Goal: Task Accomplishment & Management: Complete application form

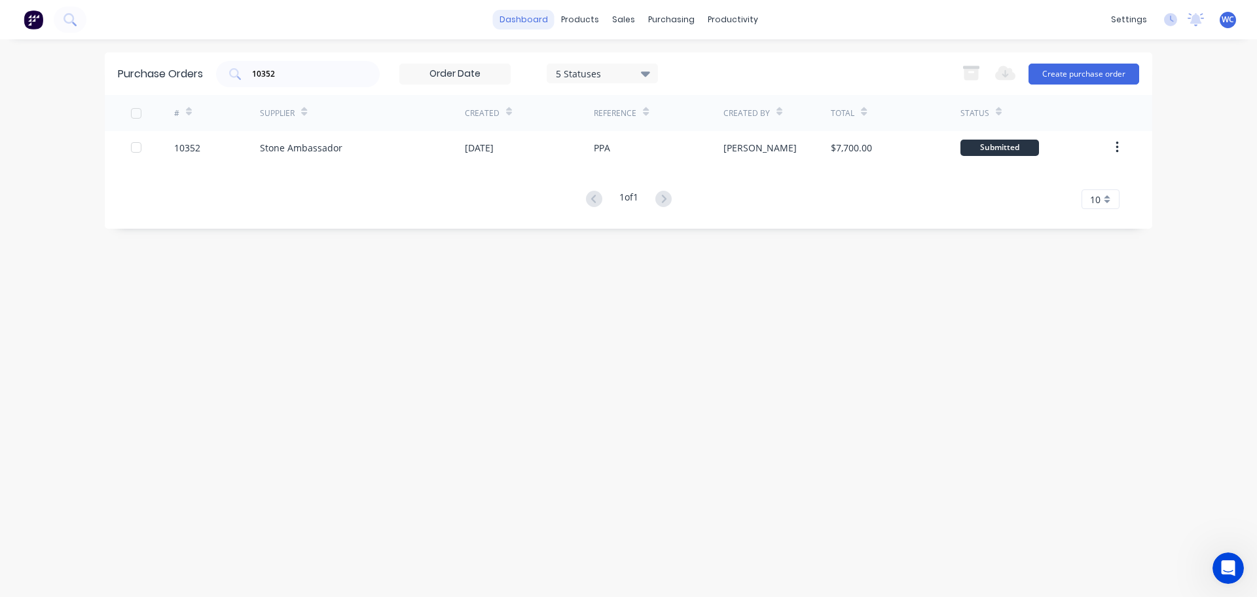
click at [524, 21] on link "dashboard" at bounding box center [524, 20] width 62 height 20
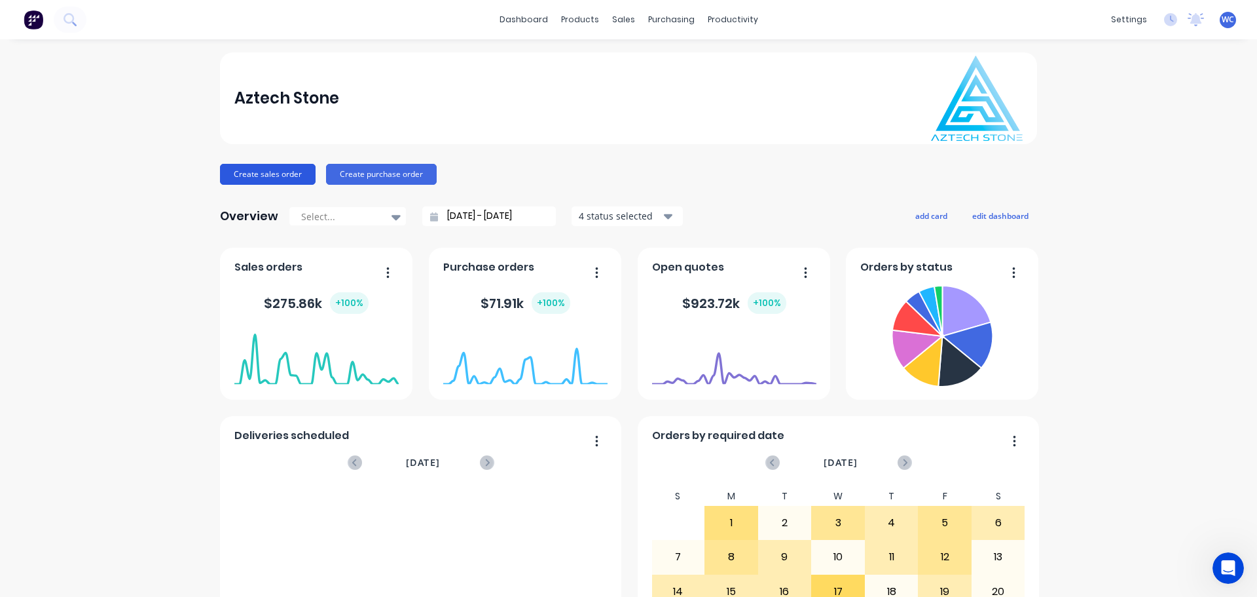
click at [274, 169] on button "Create sales order" at bounding box center [268, 174] width 96 height 21
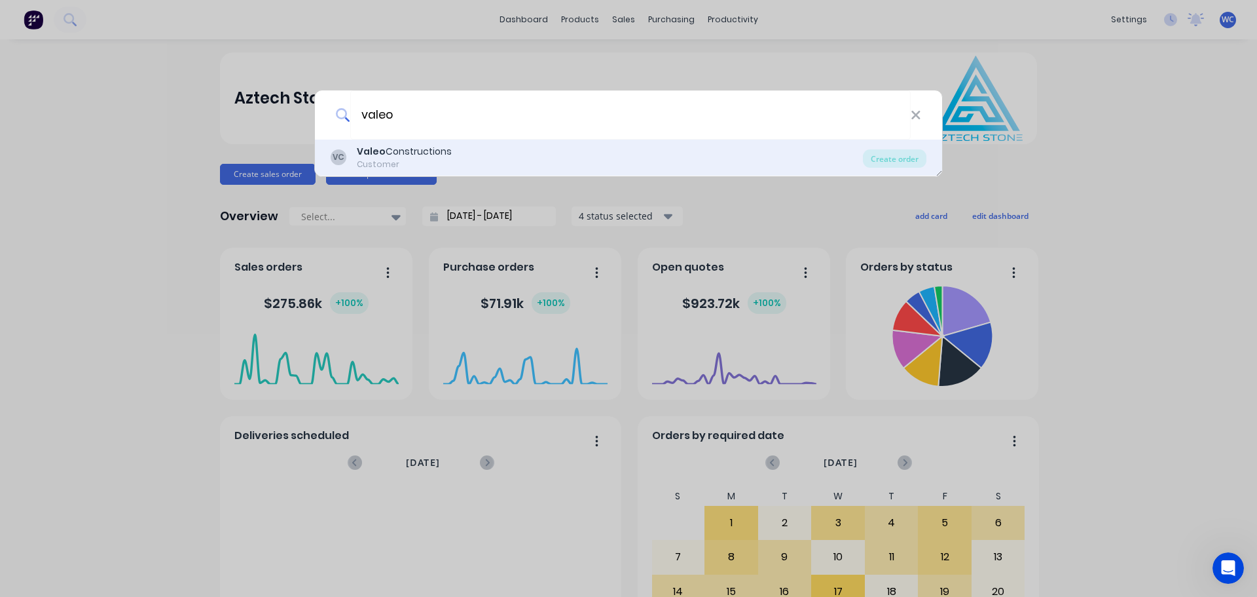
type input "valeo"
click at [472, 152] on div "VC Valeo Constructions Customer" at bounding box center [597, 158] width 532 height 26
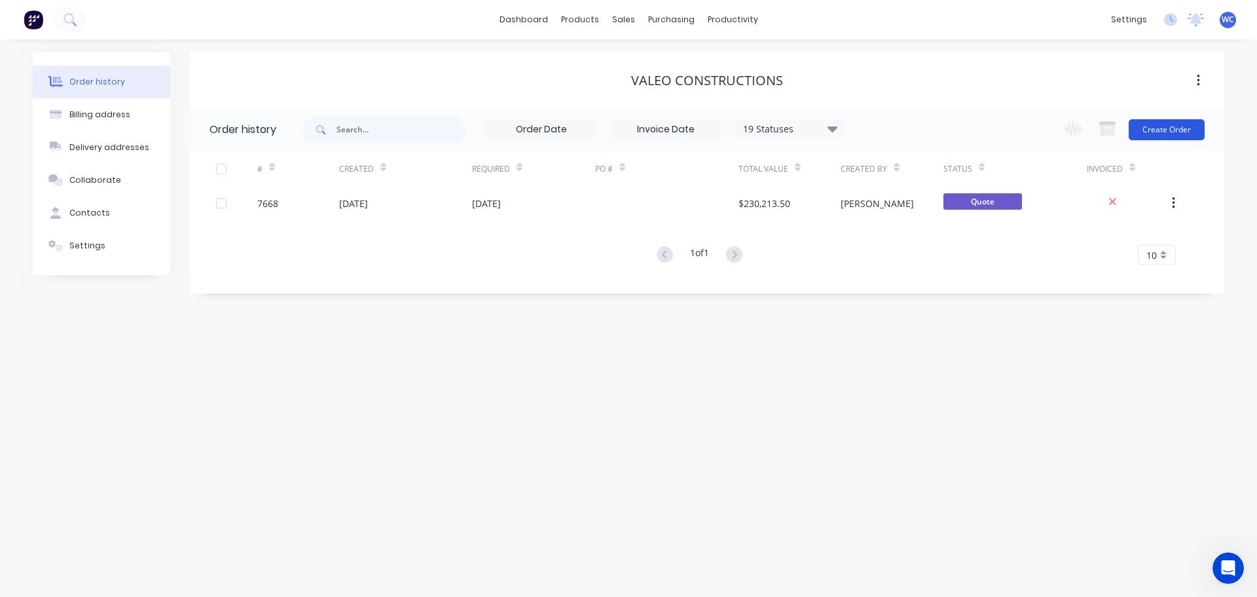
click at [1147, 125] on button "Create Order" at bounding box center [1167, 129] width 76 height 21
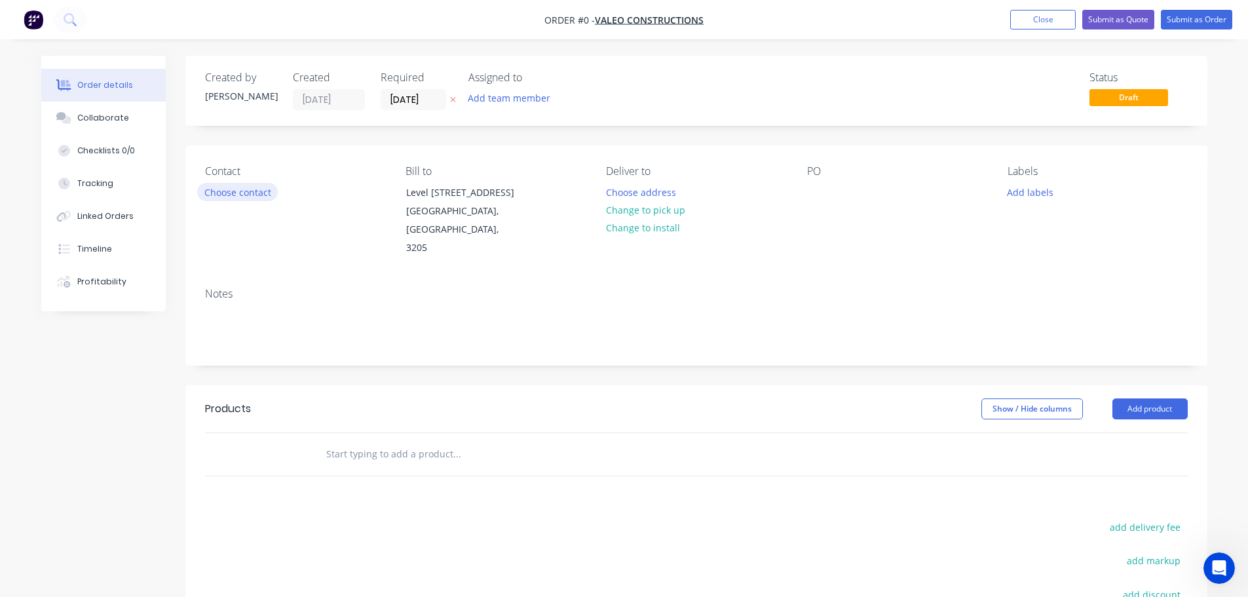
click at [235, 192] on button "Choose contact" at bounding box center [237, 192] width 81 height 18
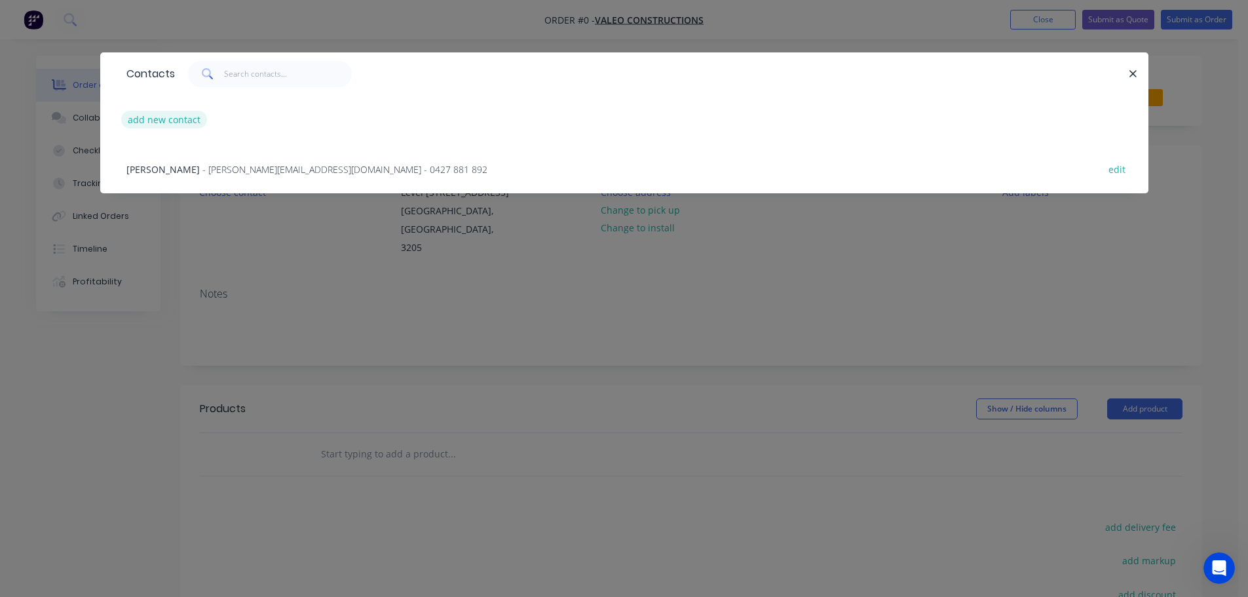
click at [168, 122] on button "add new contact" at bounding box center [164, 120] width 86 height 18
select select "AU"
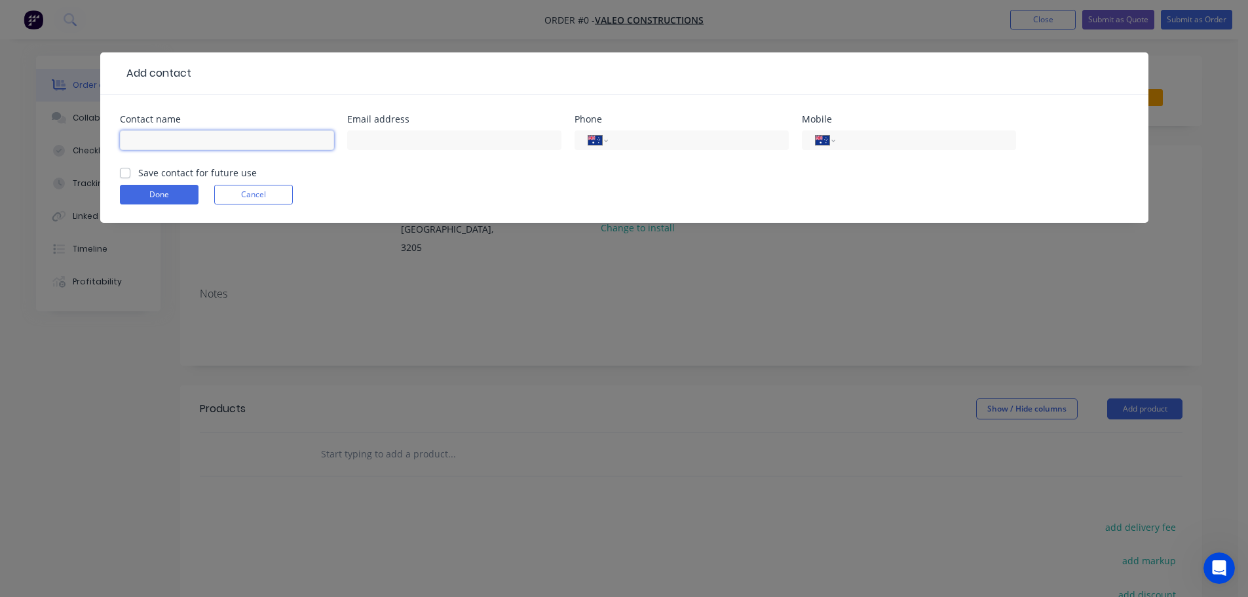
click at [176, 142] on input "text" at bounding box center [227, 140] width 214 height 20
type input "[PERSON_NAME]"
click at [437, 135] on input "text" at bounding box center [454, 140] width 214 height 20
paste input "[EMAIL_ADDRESS][DOMAIN_NAME]"
type input "[EMAIL_ADDRESS][DOMAIN_NAME]"
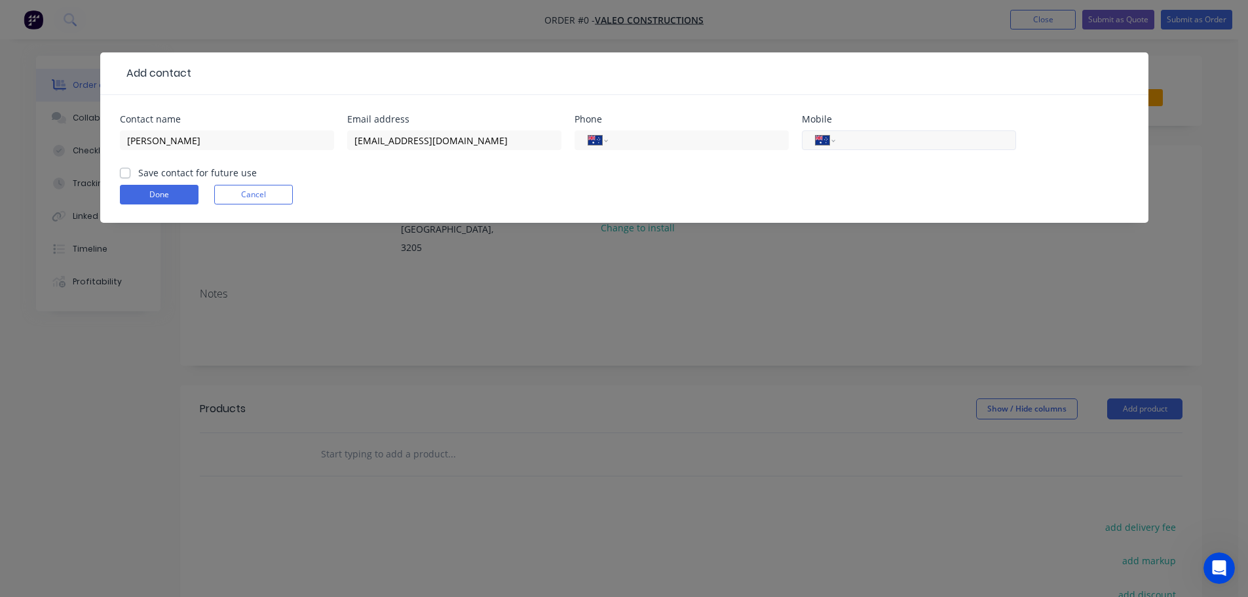
click at [869, 145] on input "tel" at bounding box center [922, 140] width 157 height 15
type input "0473 408 971"
click at [138, 174] on label "Save contact for future use" at bounding box center [197, 173] width 119 height 14
click at [126, 174] on input "Save contact for future use" at bounding box center [125, 172] width 10 height 12
checkbox input "true"
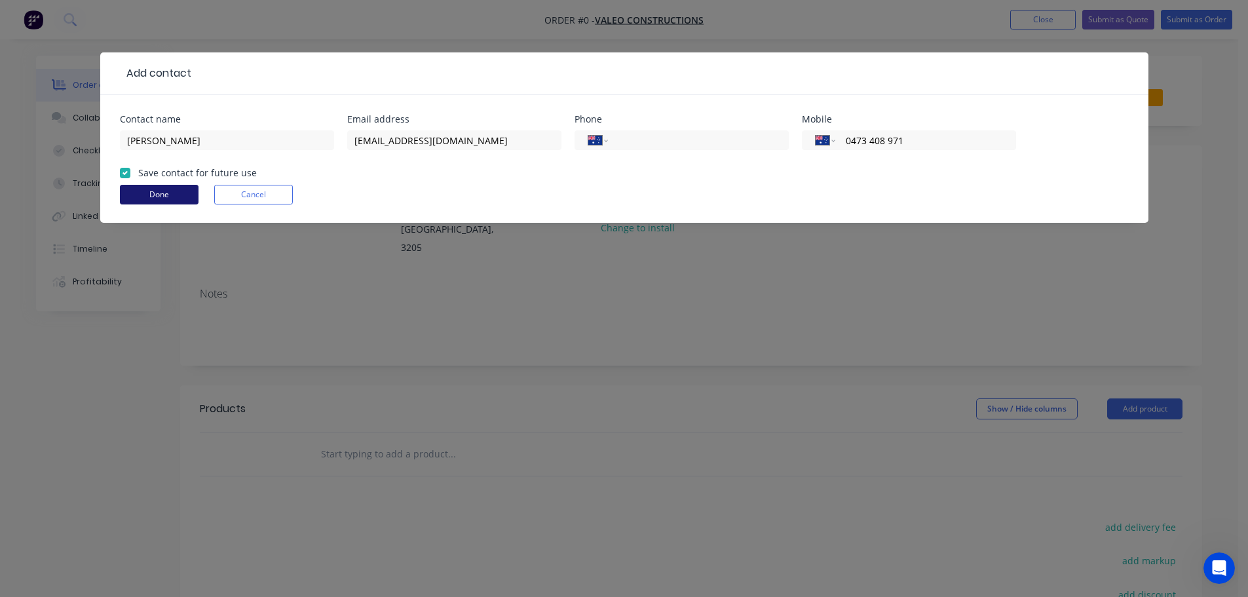
click at [162, 195] on button "Done" at bounding box center [159, 195] width 79 height 20
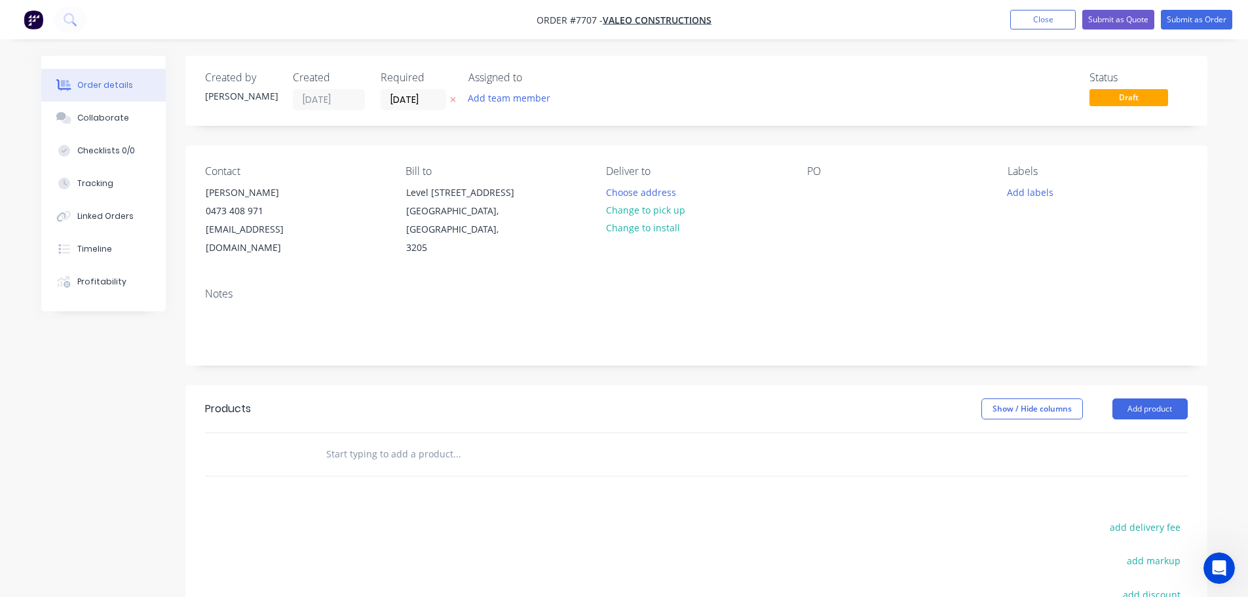
click at [344, 449] on input "text" at bounding box center [456, 454] width 262 height 26
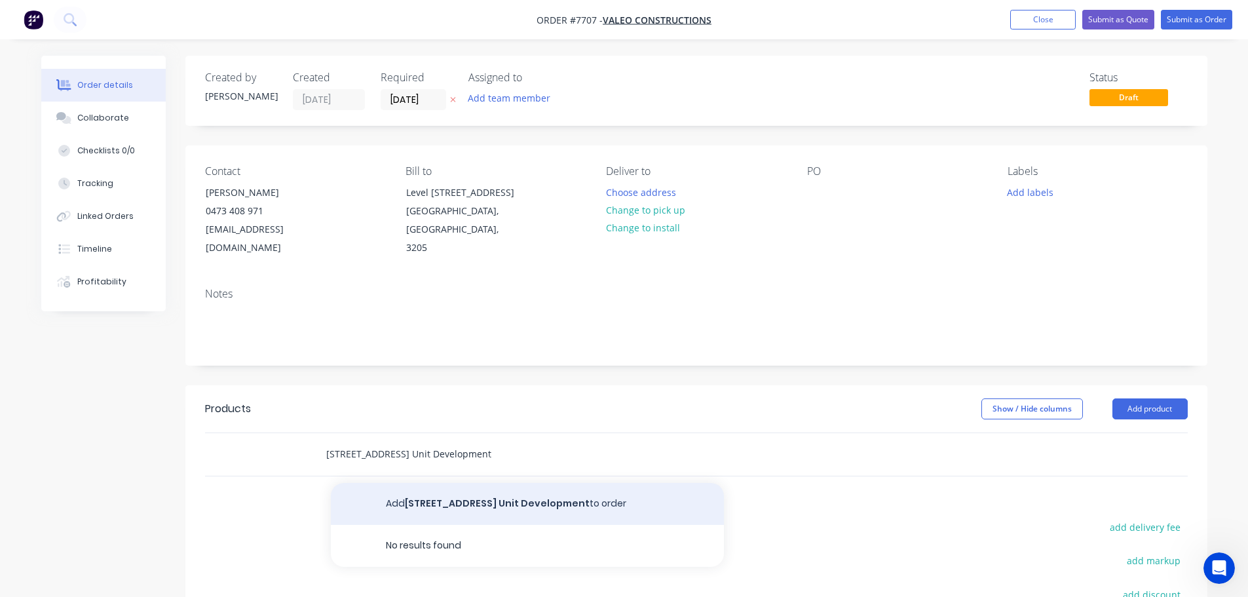
type input "[STREET_ADDRESS] Unit Development"
click at [510, 501] on button "Add [STREET_ADDRESS] Unit Development to order" at bounding box center [527, 504] width 393 height 42
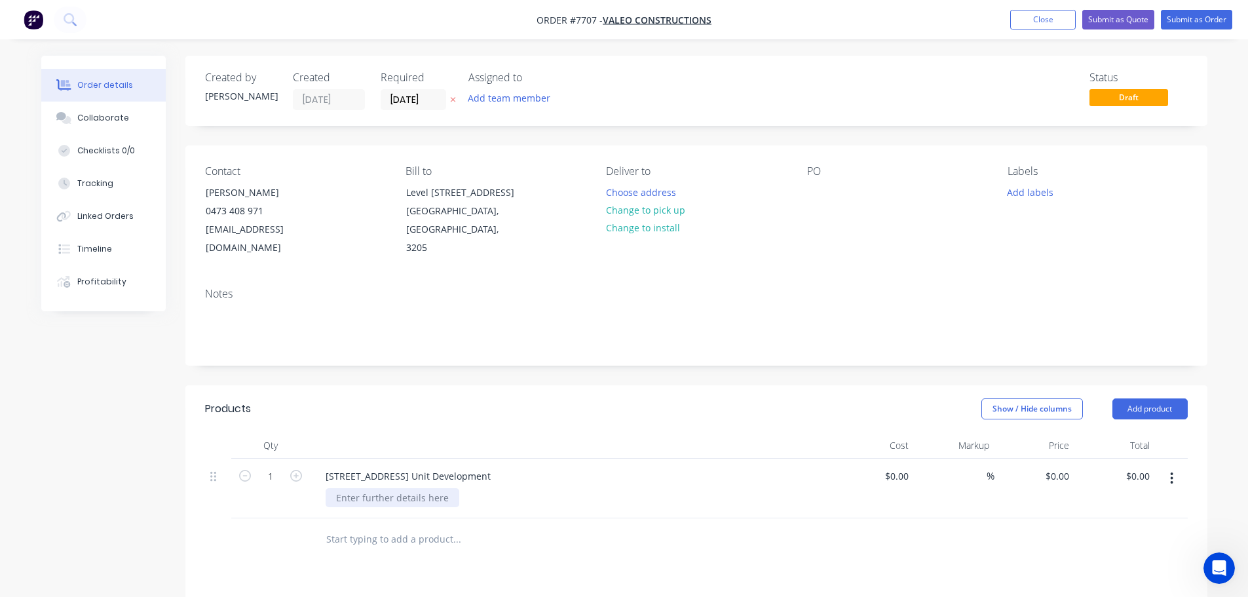
click at [425, 498] on div at bounding box center [392, 497] width 134 height 19
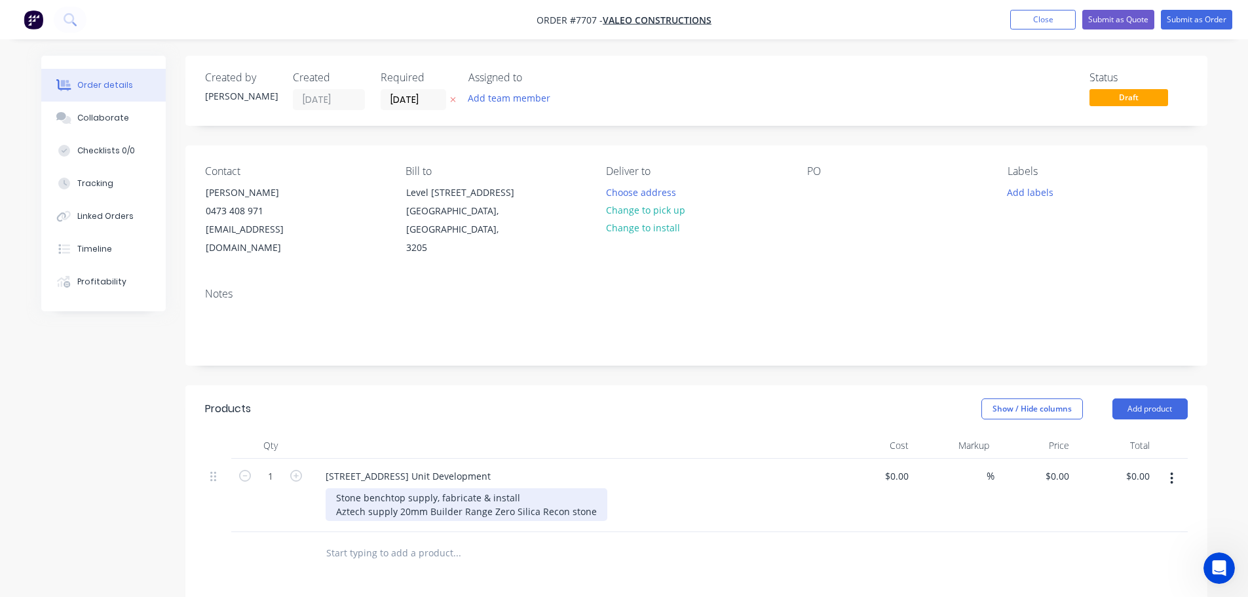
click at [589, 513] on div "Stone benchtop supply, fabricate & install Aztech supply 20mm Builder Range Zer…" at bounding box center [466, 504] width 282 height 33
drag, startPoint x: 620, startPoint y: 511, endPoint x: 630, endPoint y: 522, distance: 14.8
click at [623, 515] on div "Stone benchtop supply, fabricate & install Aztech supply 20mm Builder Range Zer…" at bounding box center [483, 504] width 316 height 33
click at [516, 525] on div "Stone benchtop supply, fabricate & install Aztech supply 20mm Builder Range Zer…" at bounding box center [483, 511] width 316 height 46
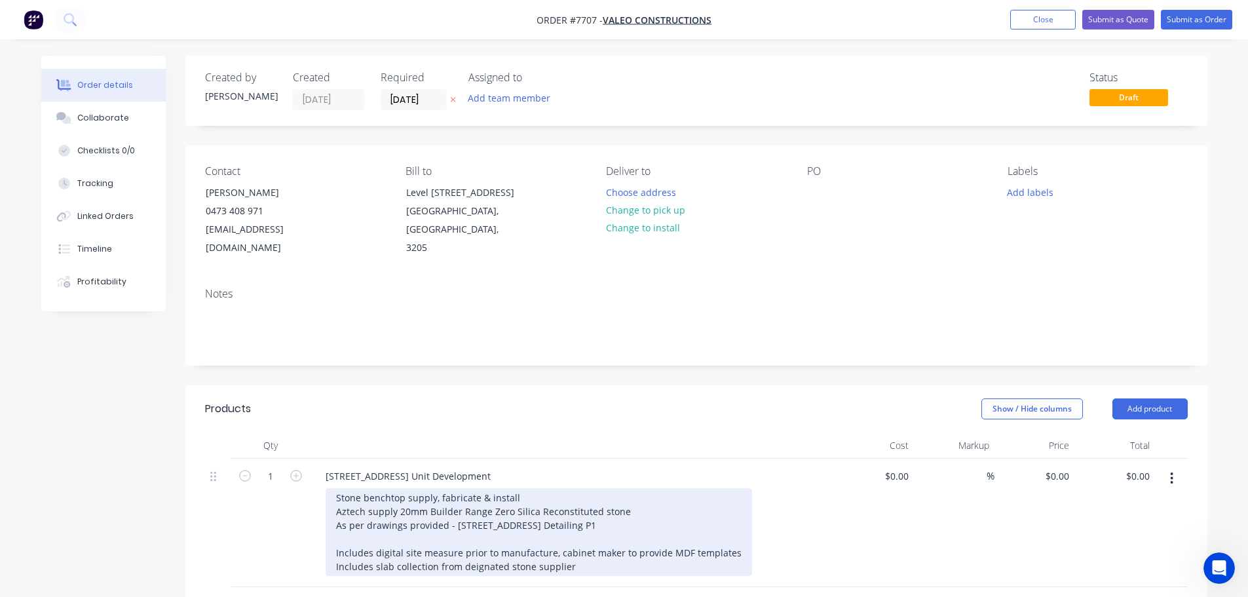
click at [428, 511] on div "Stone benchtop supply, fabricate & install Aztech supply 20mm Builder Range Zer…" at bounding box center [538, 532] width 426 height 88
click at [490, 538] on div "Stone benchtop supply, fabricate & install Aztech supply 20mm YDL Stone - Build…" at bounding box center [538, 532] width 426 height 88
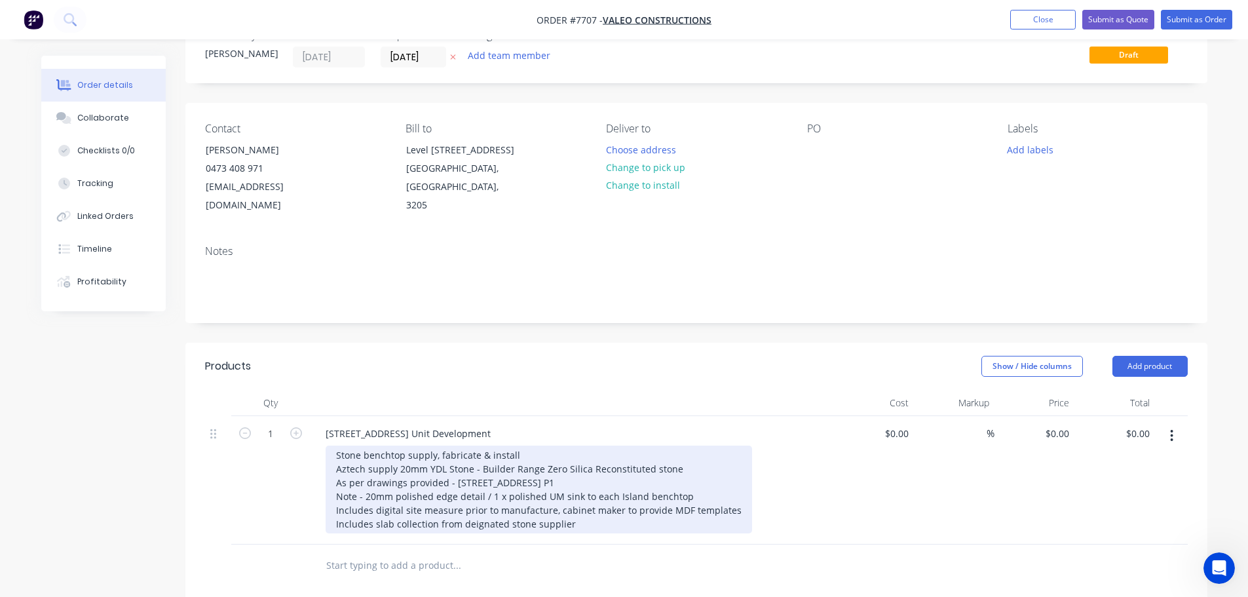
scroll to position [65, 0]
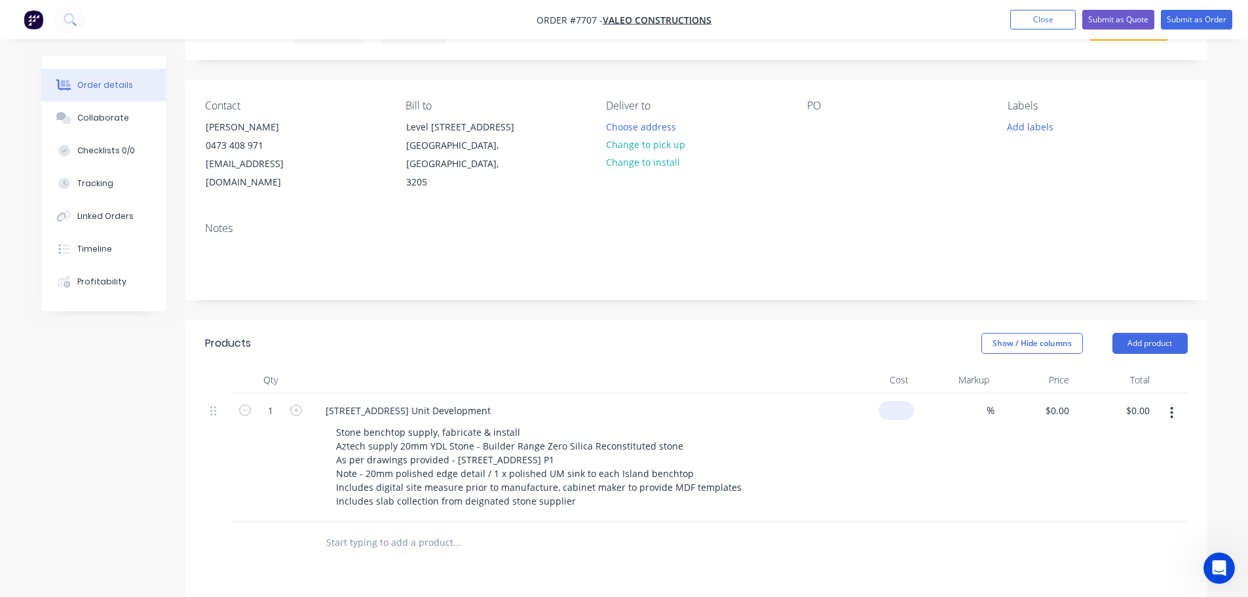
drag, startPoint x: 890, startPoint y: 413, endPoint x: 901, endPoint y: 411, distance: 10.6
click at [891, 412] on div "$0.00" at bounding box center [874, 457] width 81 height 128
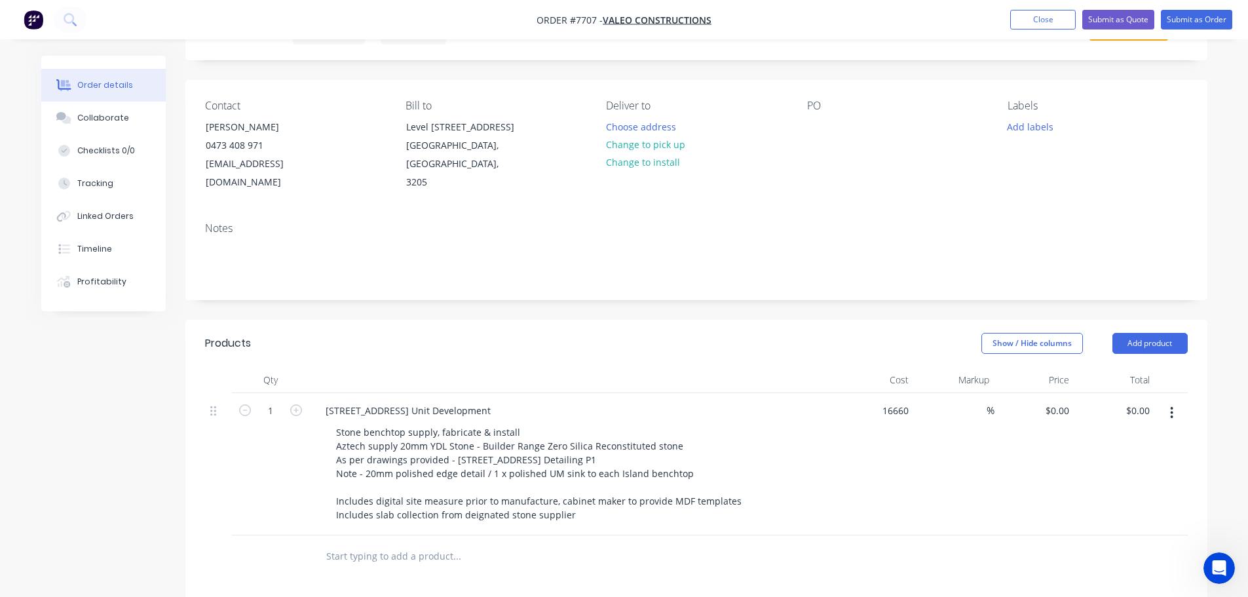
type input "$16,660.00"
click at [1124, 18] on button "Submit as Quote" at bounding box center [1118, 20] width 72 height 20
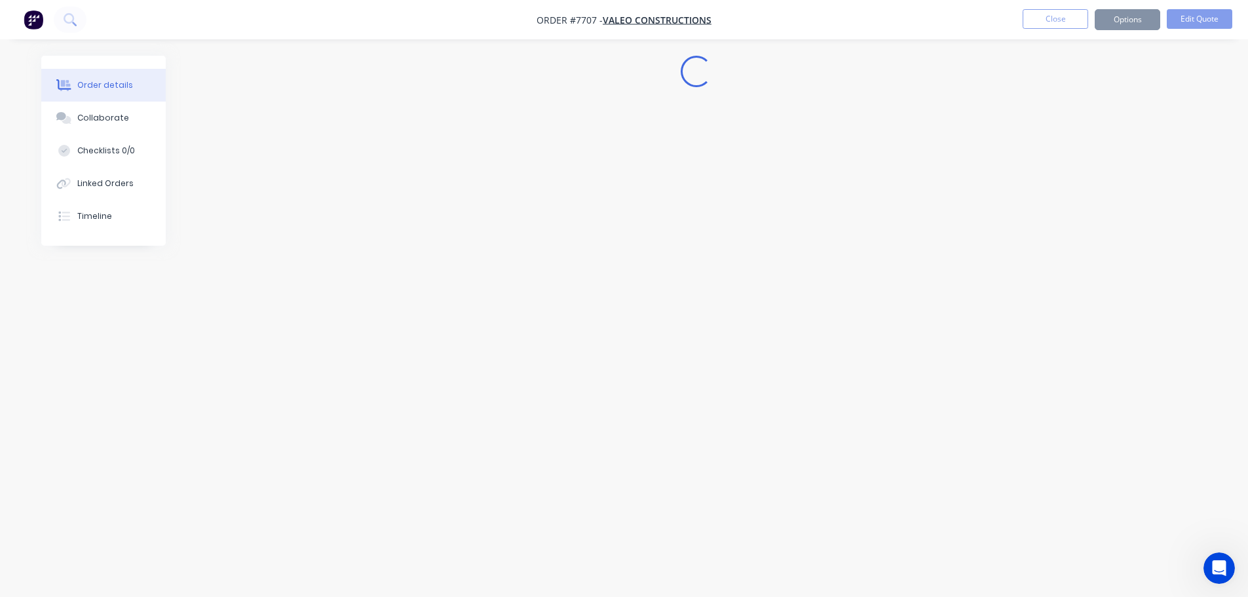
scroll to position [0, 0]
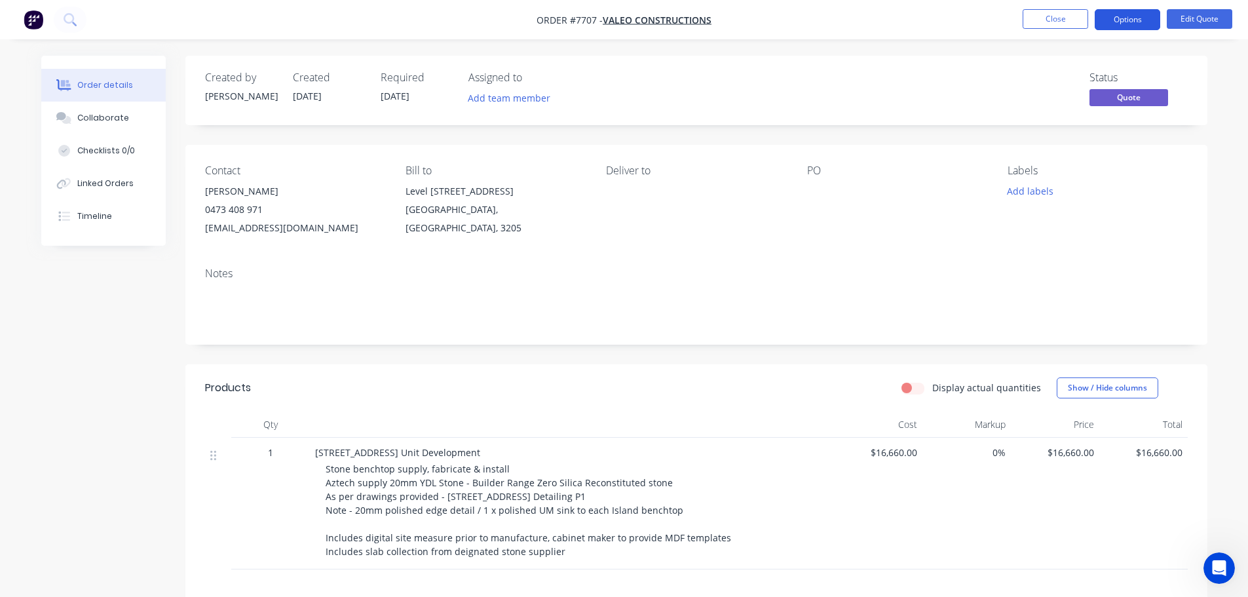
click at [1111, 20] on button "Options" at bounding box center [1126, 19] width 65 height 21
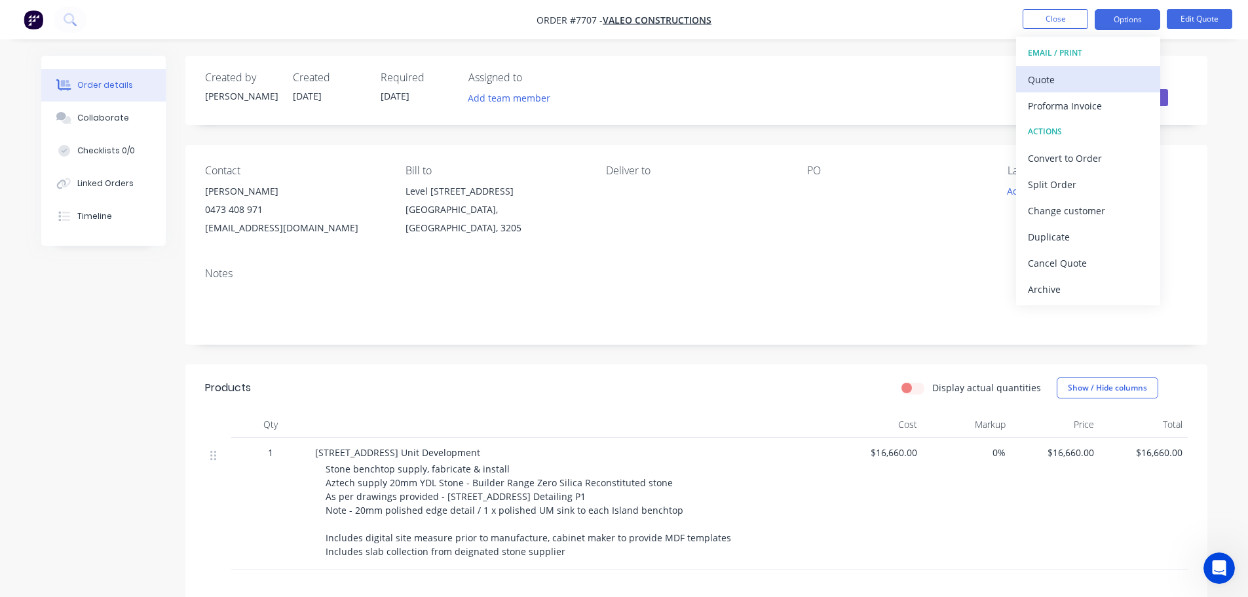
click at [1050, 79] on div "Quote" at bounding box center [1088, 79] width 121 height 19
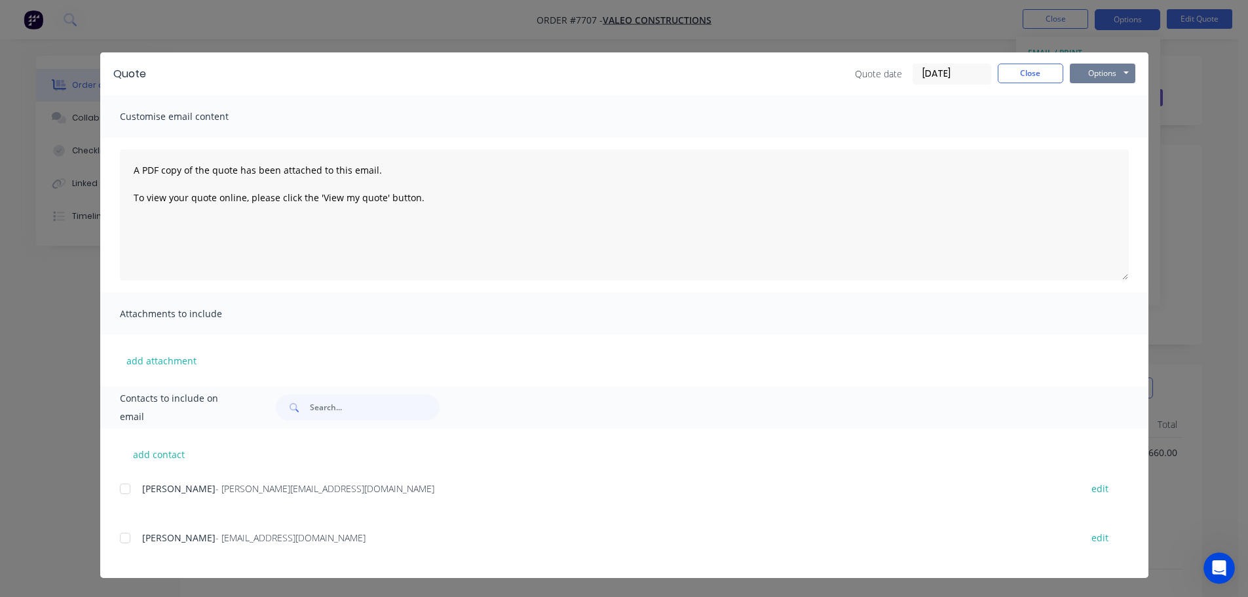
click at [1097, 71] on button "Options" at bounding box center [1101, 74] width 65 height 20
click at [1104, 94] on button "Preview" at bounding box center [1111, 97] width 84 height 22
click at [1031, 71] on button "Close" at bounding box center [1029, 74] width 65 height 20
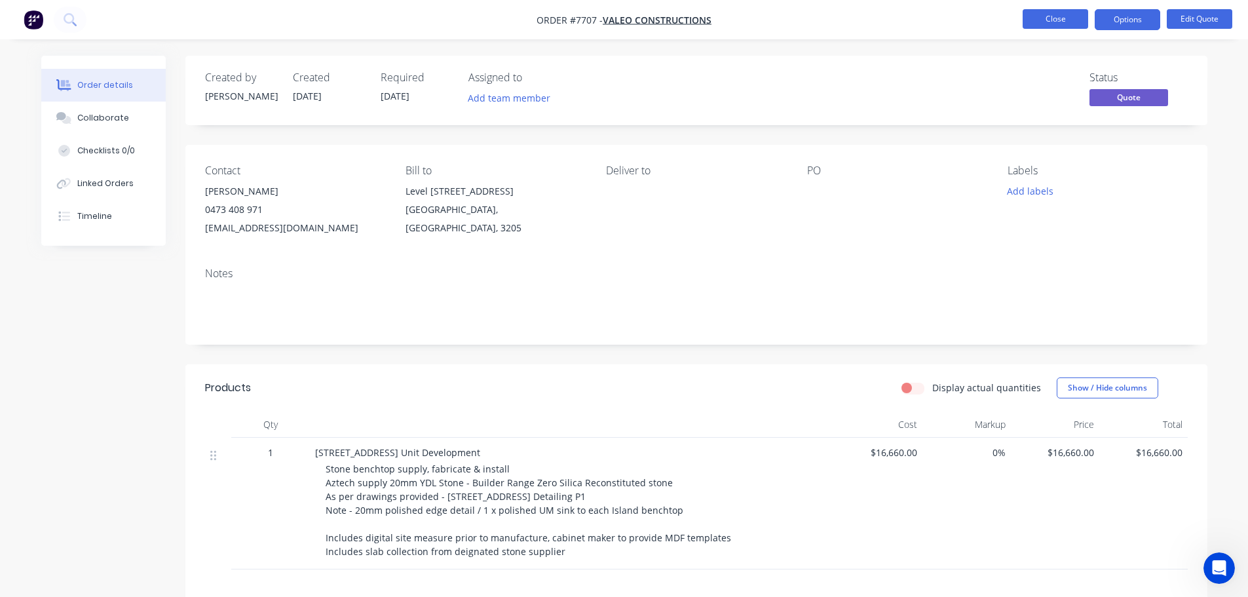
click at [1053, 22] on button "Close" at bounding box center [1054, 19] width 65 height 20
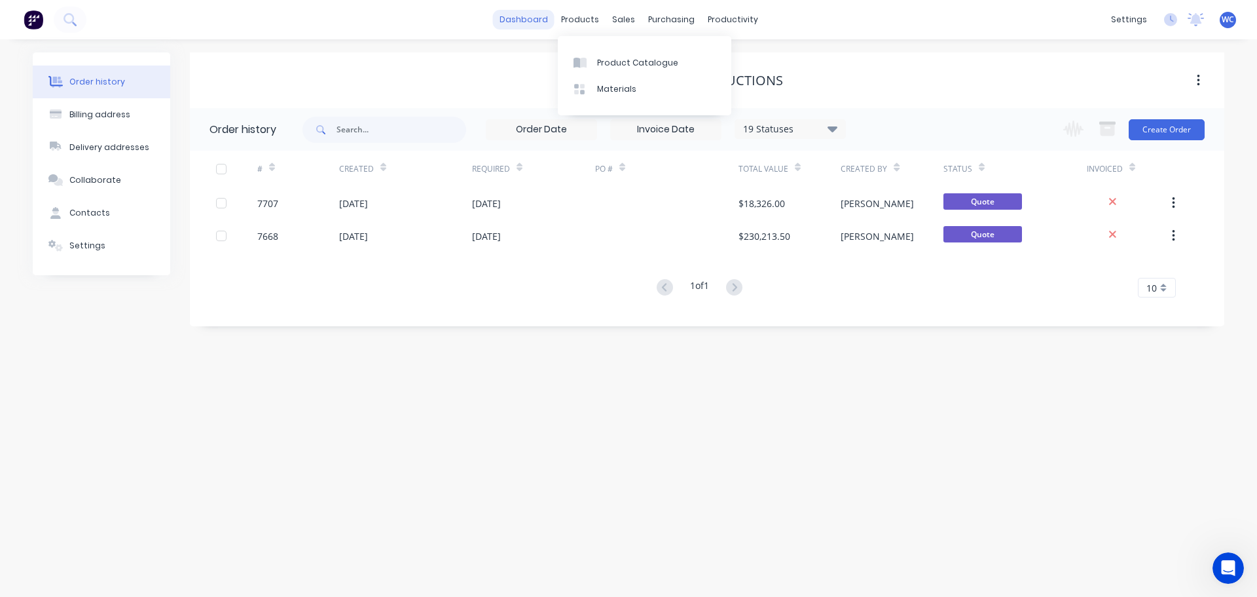
click at [531, 18] on link "dashboard" at bounding box center [524, 20] width 62 height 20
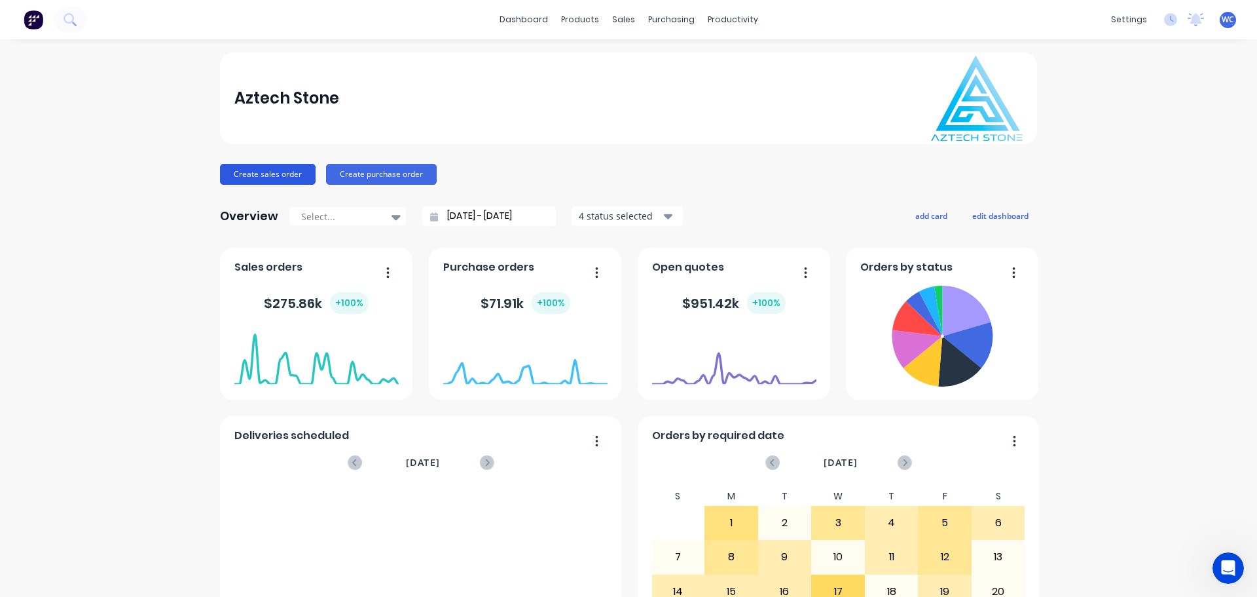
click at [258, 171] on button "Create sales order" at bounding box center [268, 174] width 96 height 21
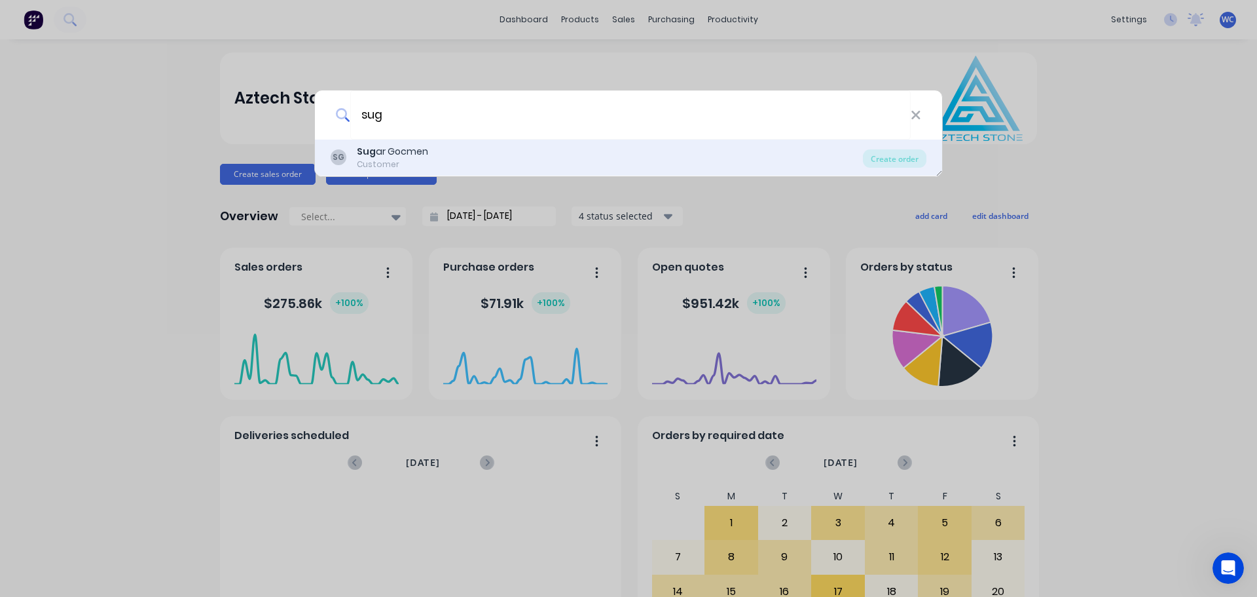
type input "sug"
click at [484, 156] on div "SG Sug ar Gocmen Customer" at bounding box center [597, 158] width 532 height 26
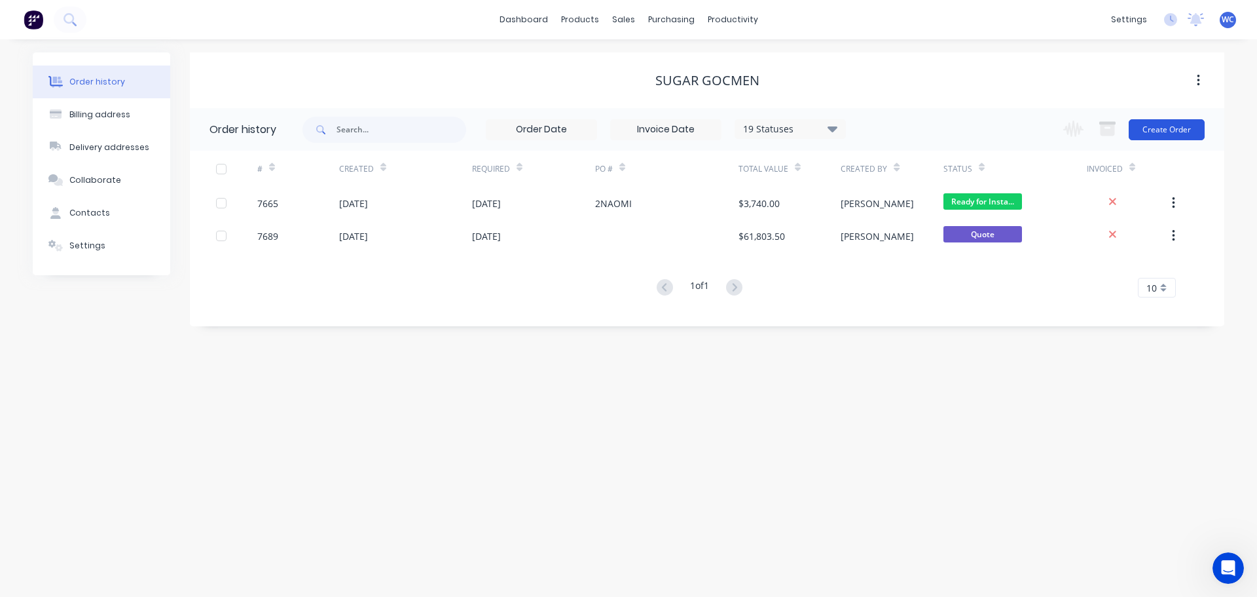
click at [1152, 128] on button "Create Order" at bounding box center [1167, 129] width 76 height 21
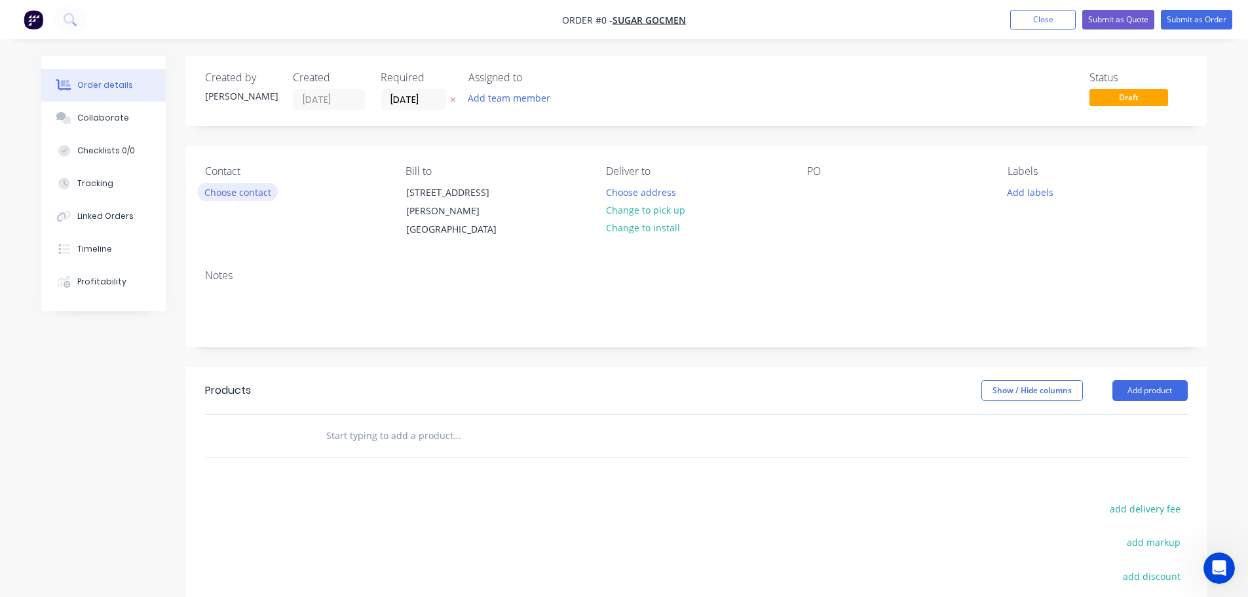
click at [248, 191] on button "Choose contact" at bounding box center [237, 192] width 81 height 18
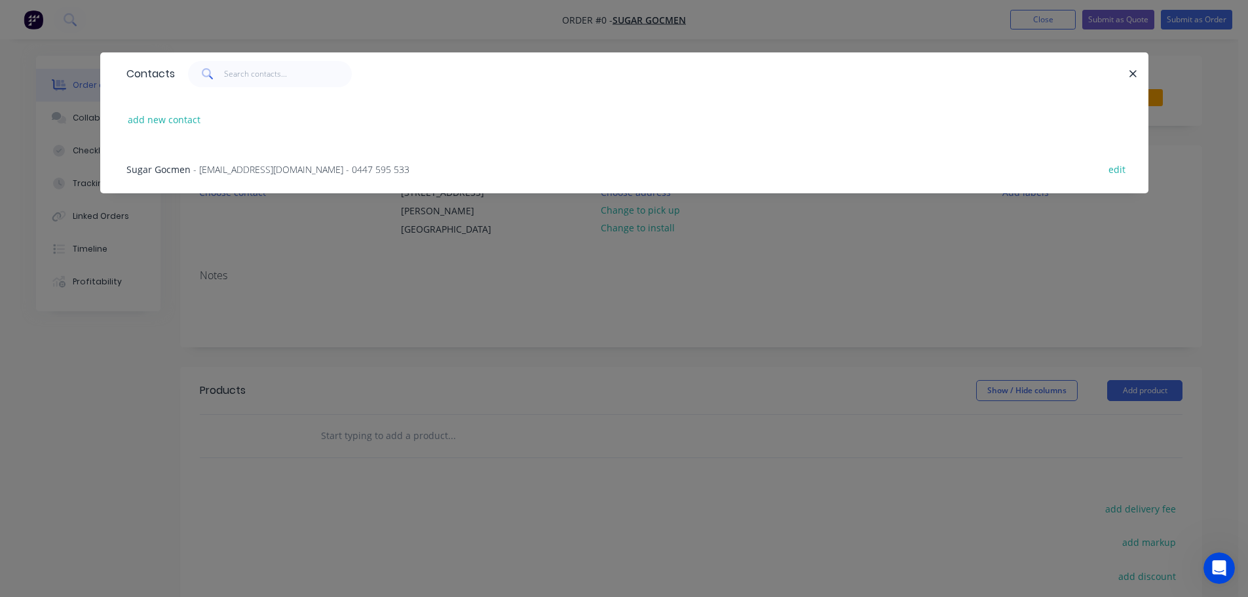
click at [180, 168] on span "Sugar Gocmen" at bounding box center [158, 169] width 64 height 12
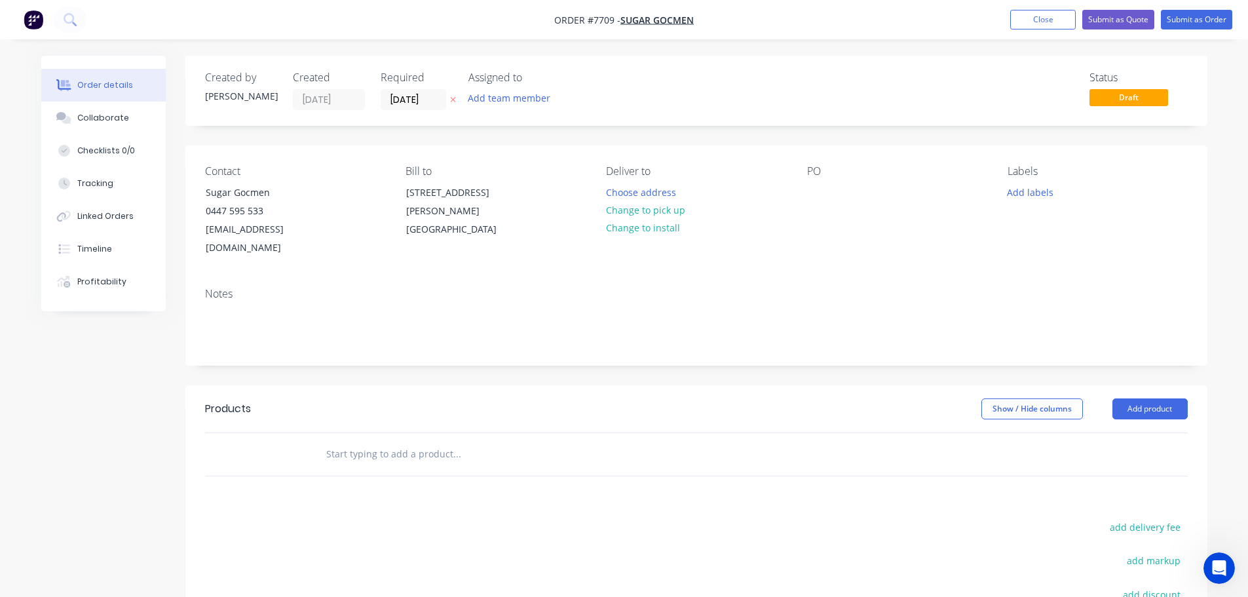
click at [440, 441] on input "text" at bounding box center [456, 454] width 262 height 26
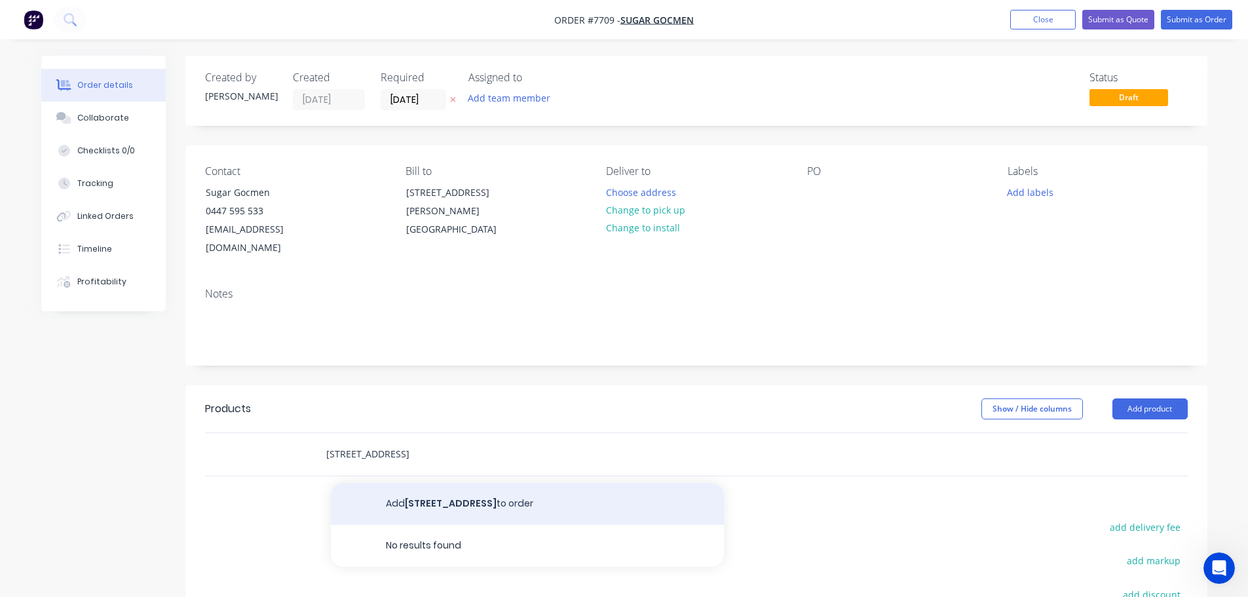
type input "[STREET_ADDRESS]"
click at [405, 483] on button "Add [STREET_ADDRESS] to order" at bounding box center [527, 504] width 393 height 42
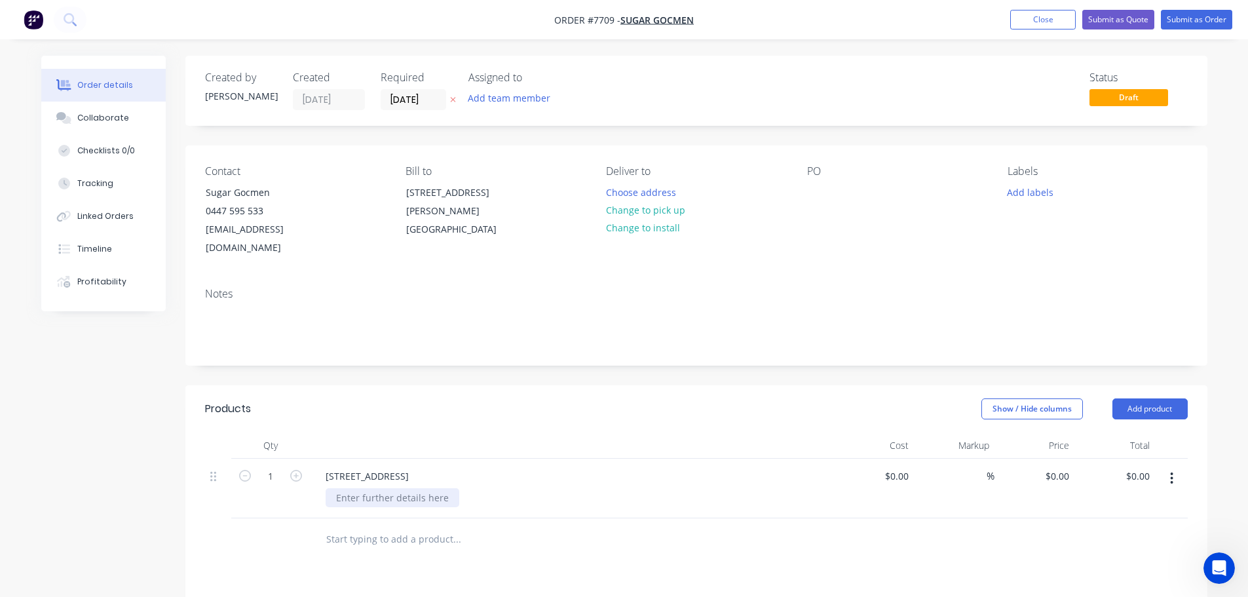
click at [366, 488] on div at bounding box center [392, 497] width 134 height 19
click at [512, 494] on div "Stone fabrication and install As per drawings provided - 19 Moonga R" at bounding box center [425, 504] width 200 height 33
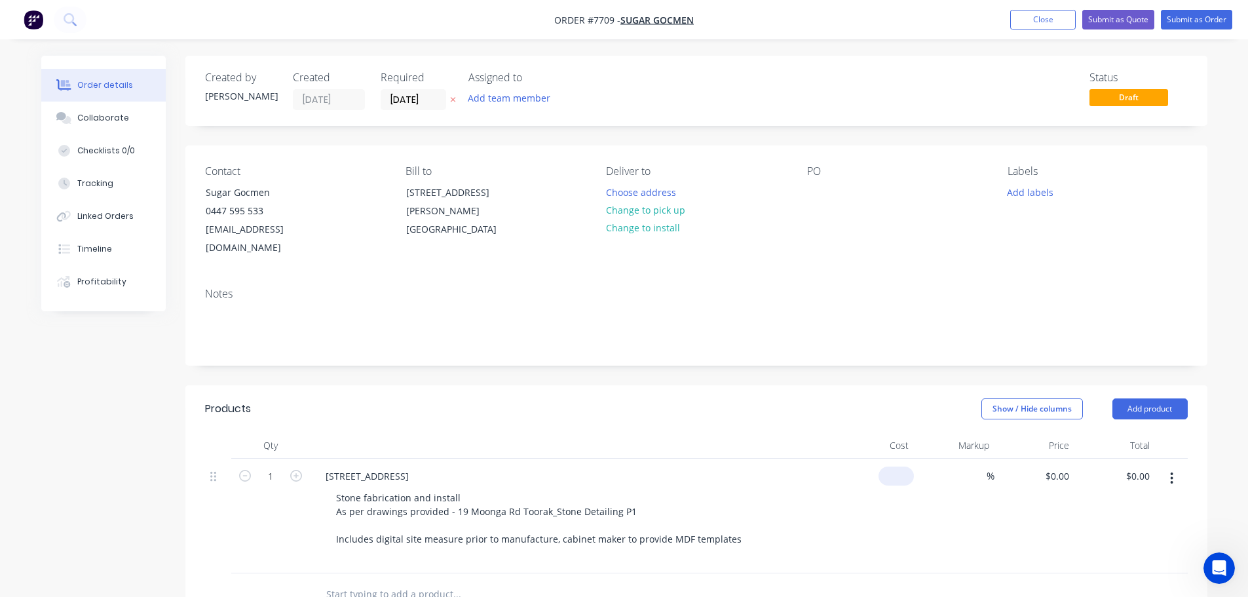
click at [885, 461] on div "$0.00" at bounding box center [874, 515] width 81 height 115
type input "$15,865.00"
click at [370, 567] on input "text" at bounding box center [456, 580] width 262 height 26
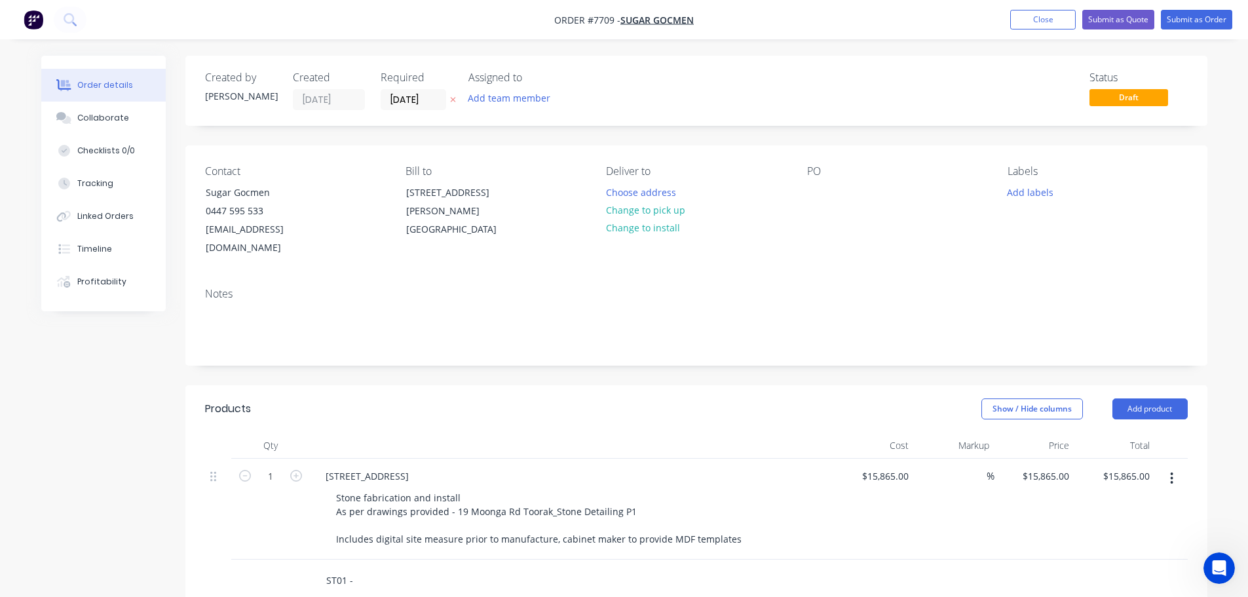
click at [369, 567] on input "ST01 -" at bounding box center [456, 580] width 262 height 26
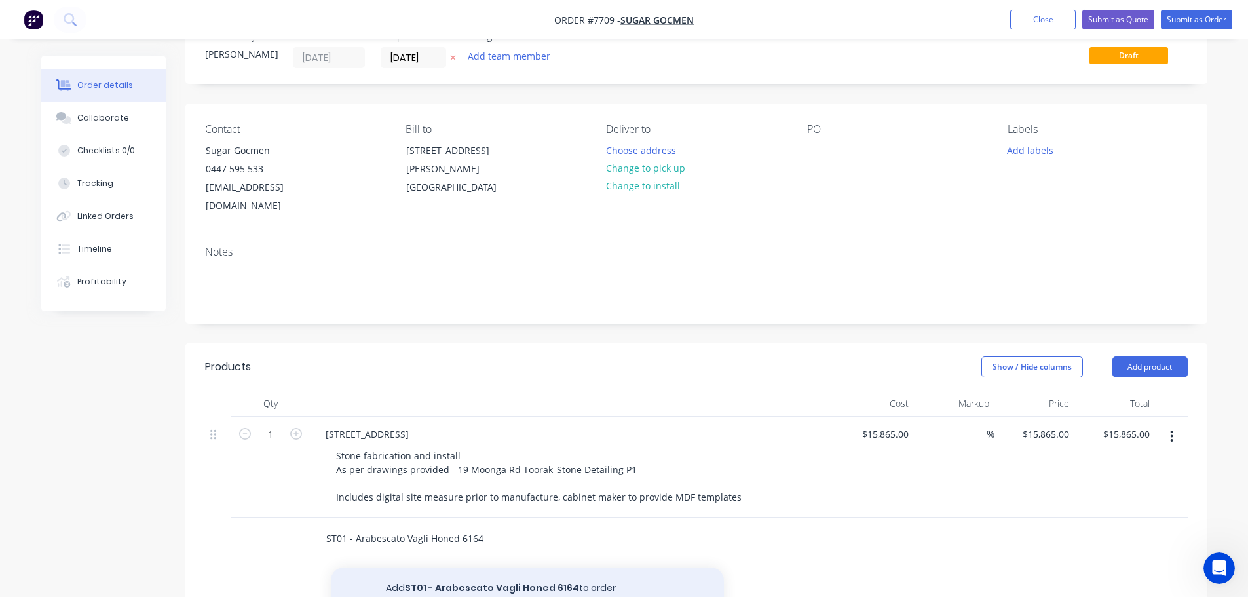
scroll to position [65, 0]
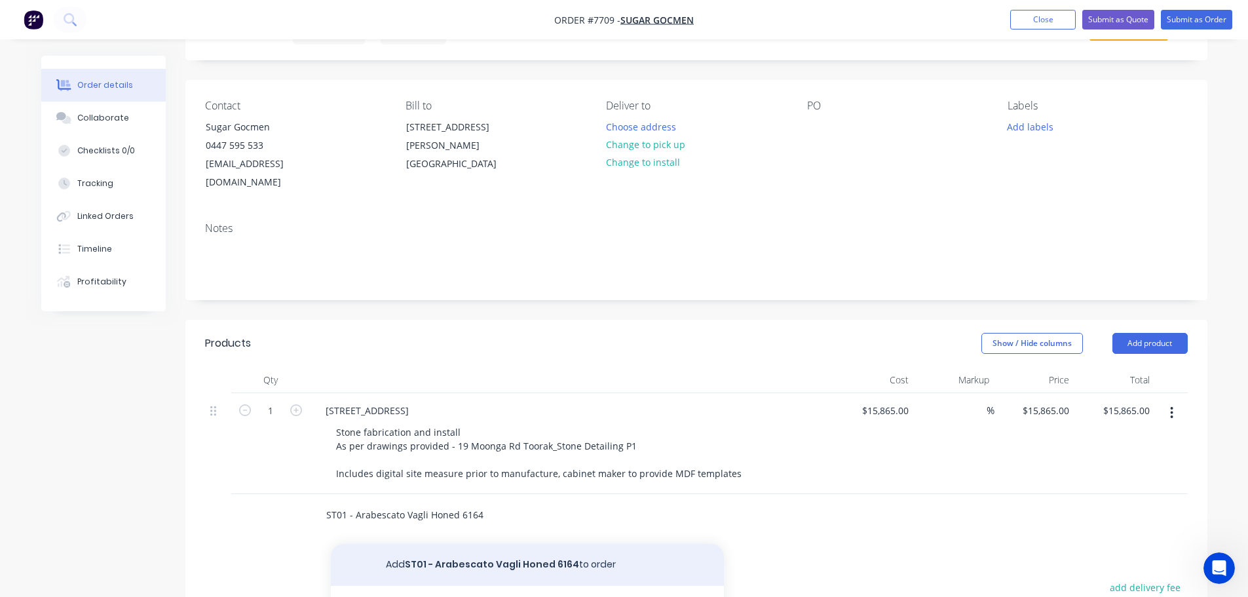
type input "ST01 - Arabescato Vagli Honed 6164"
click at [434, 544] on button "Add ST01 - Arabescato Vagli Honed 6164 to order" at bounding box center [527, 565] width 393 height 42
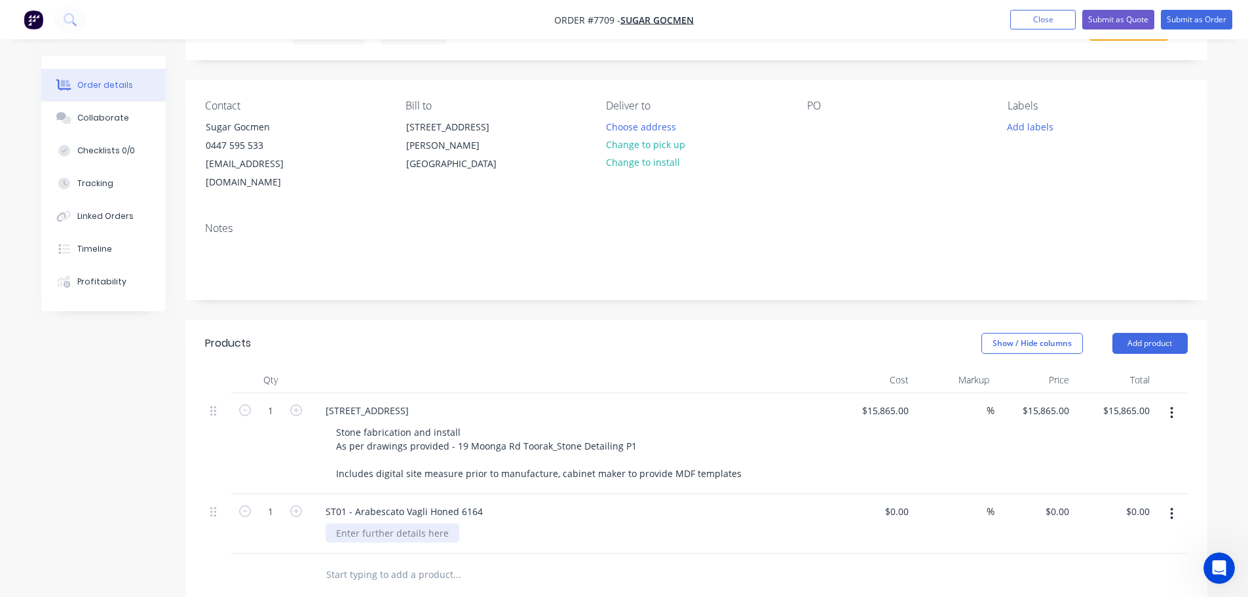
click at [390, 523] on div at bounding box center [392, 532] width 134 height 19
type input "$5,720.00"
click at [277, 420] on input "1" at bounding box center [270, 411] width 34 height 20
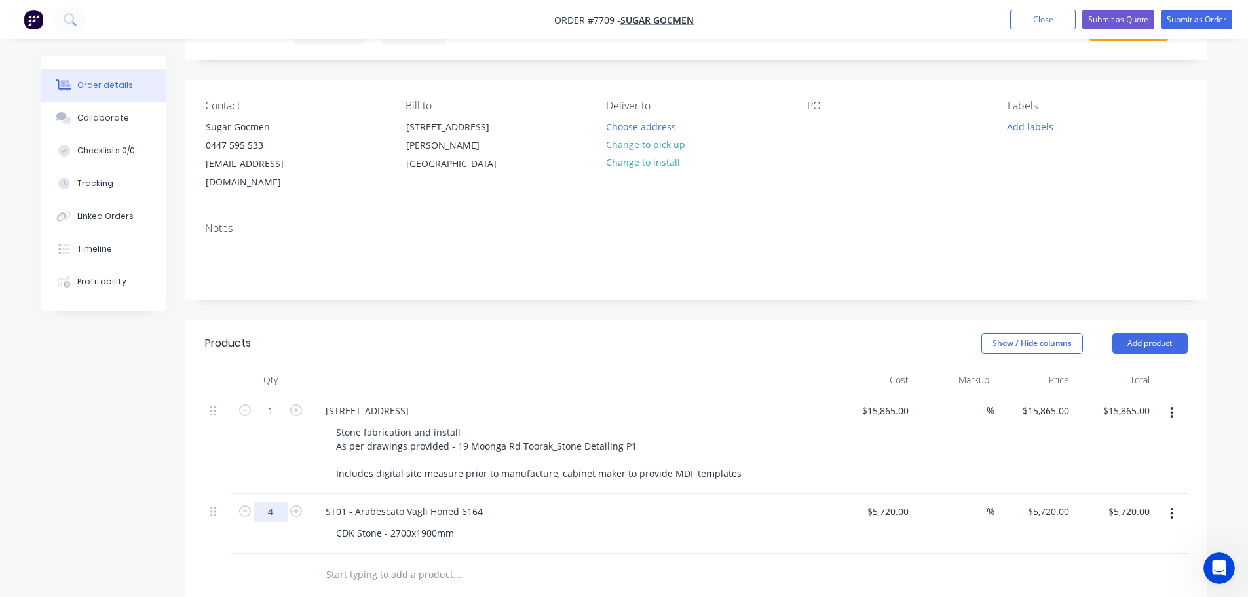
type input "4"
type input "$22,880.00"
click at [353, 561] on input "text" at bounding box center [456, 574] width 262 height 26
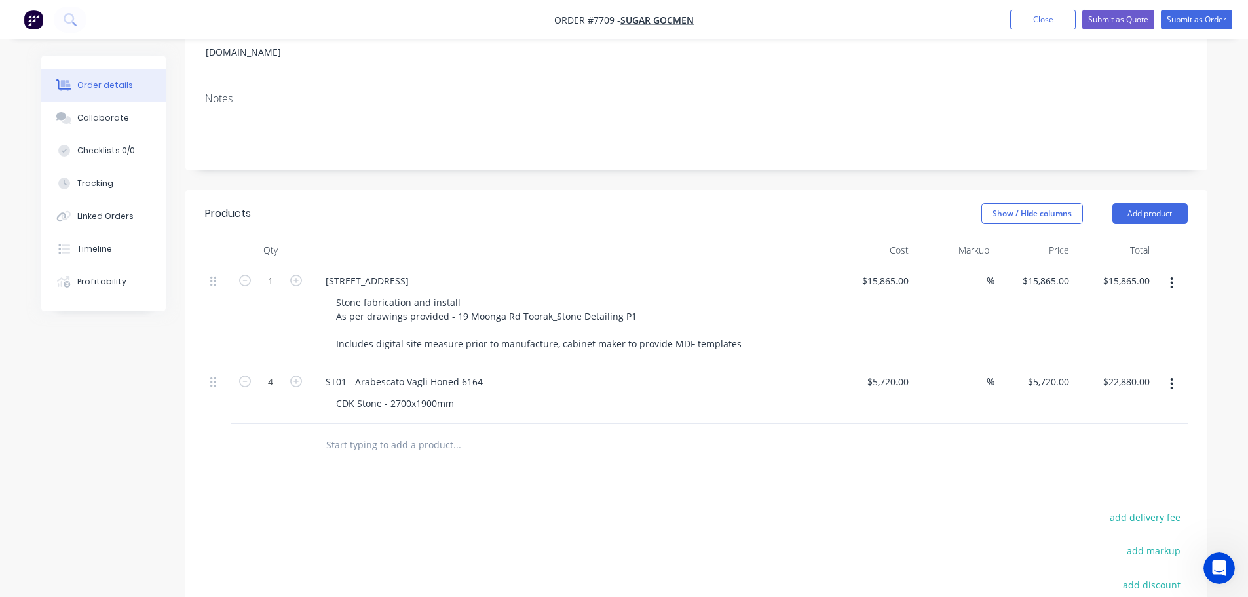
scroll to position [196, 0]
type input "s"
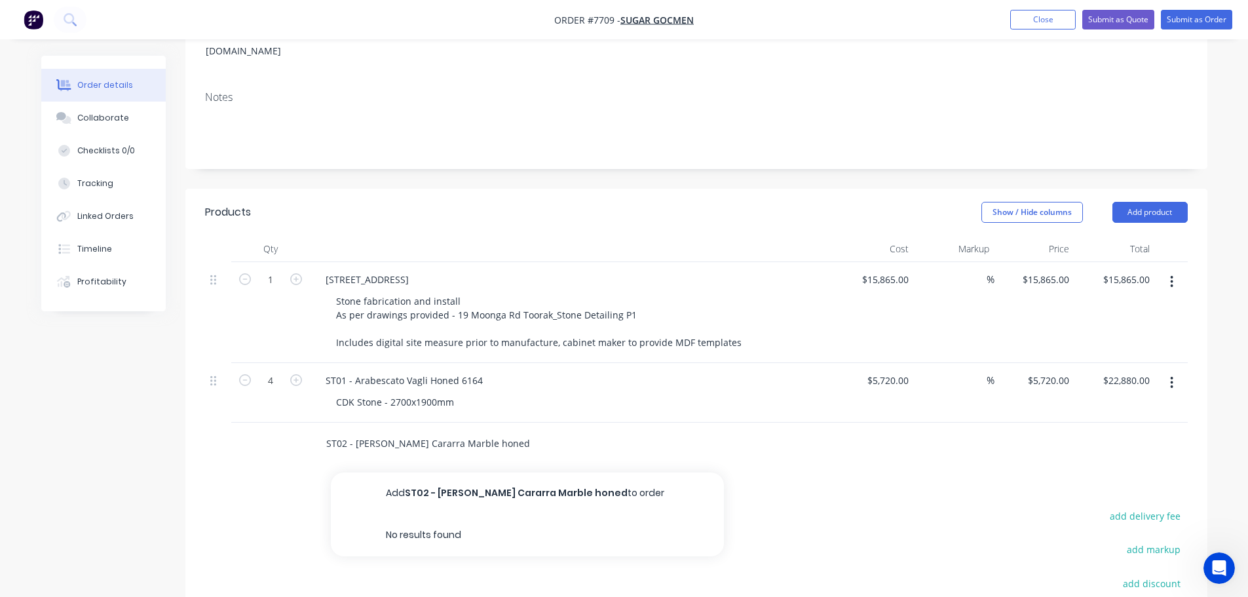
click at [458, 430] on input "ST02 - [PERSON_NAME] Cararra Marble honed" at bounding box center [456, 443] width 262 height 26
type input "ST02 - [PERSON_NAME] Cararra Marble Honed"
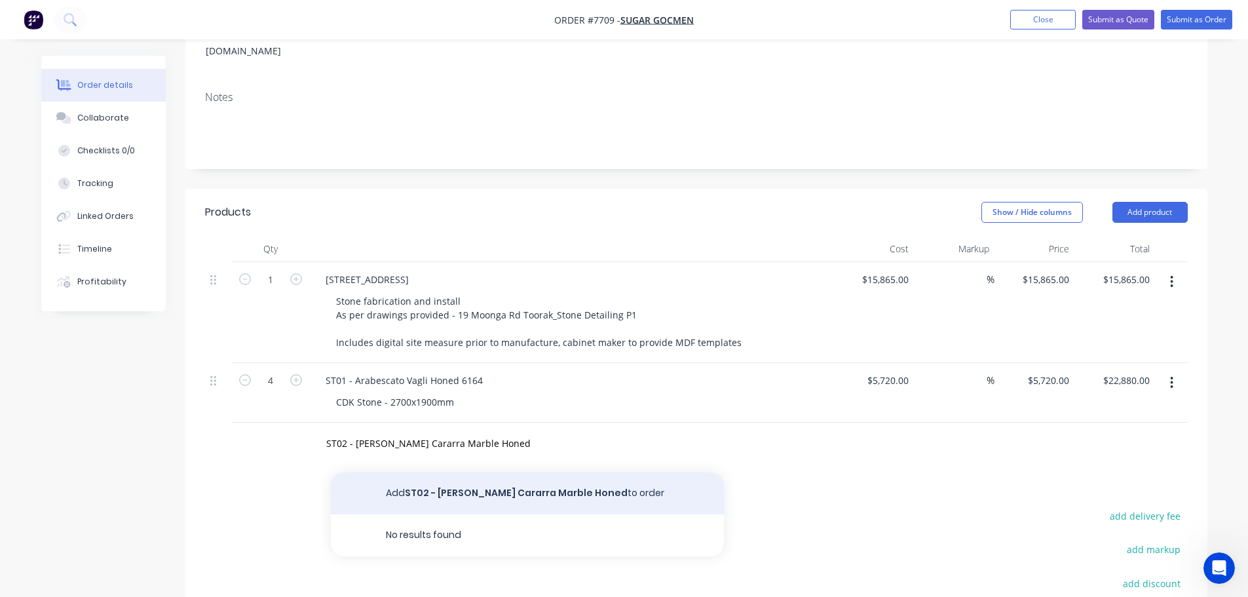
click at [451, 472] on button "Add ST02 - [PERSON_NAME] Cararra Marble Honed to order" at bounding box center [527, 493] width 393 height 42
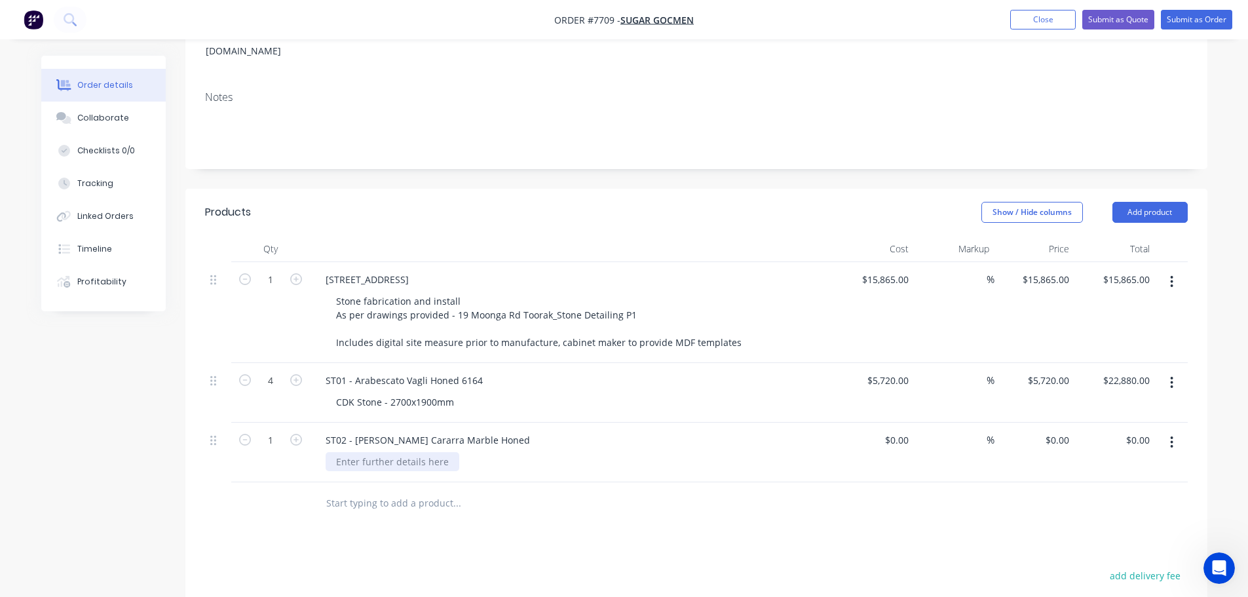
click at [403, 452] on div at bounding box center [392, 461] width 134 height 19
drag, startPoint x: 482, startPoint y: 418, endPoint x: 497, endPoint y: 424, distance: 16.4
click at [482, 430] on div "ST02 - [PERSON_NAME] Cararra Marble Honed" at bounding box center [427, 439] width 225 height 19
click at [456, 371] on div "ST01 - Arabescato Vagli Honed 6164" at bounding box center [404, 380] width 178 height 19
click at [457, 371] on div "ST01 - Arabescato Vagli Honed 6164" at bounding box center [404, 380] width 178 height 19
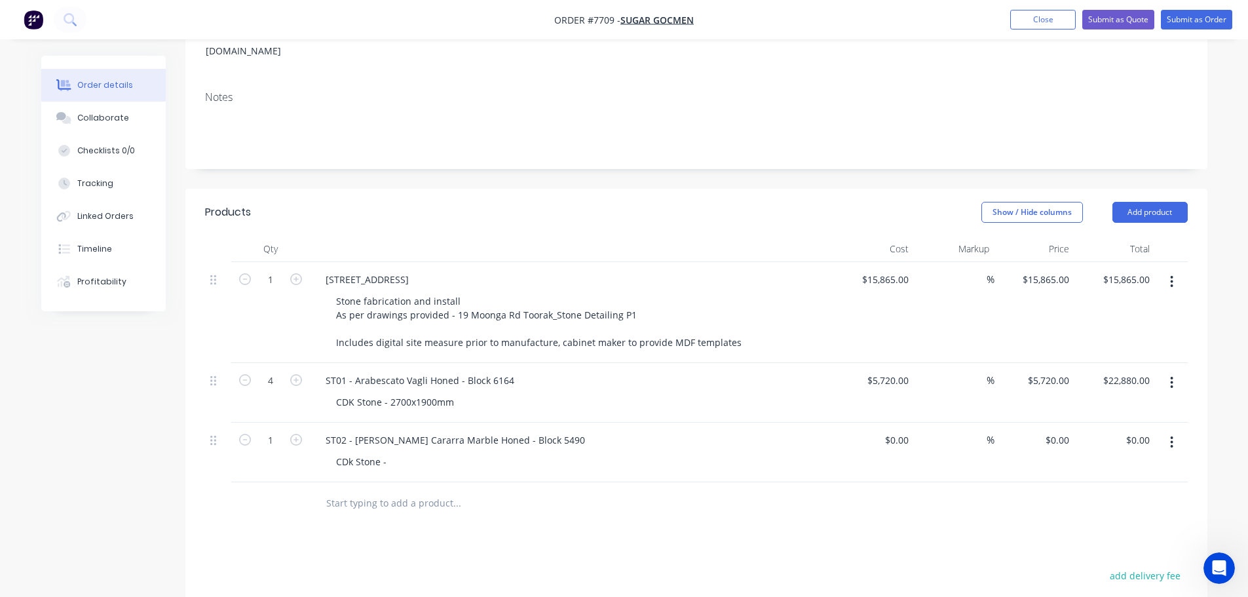
click at [398, 452] on div "CDk Stone -" at bounding box center [576, 461] width 503 height 19
click at [391, 452] on div "CDk Stone -" at bounding box center [360, 461] width 71 height 19
click at [462, 392] on div "CDK Stone - 2700x1900mm" at bounding box center [394, 401] width 139 height 19
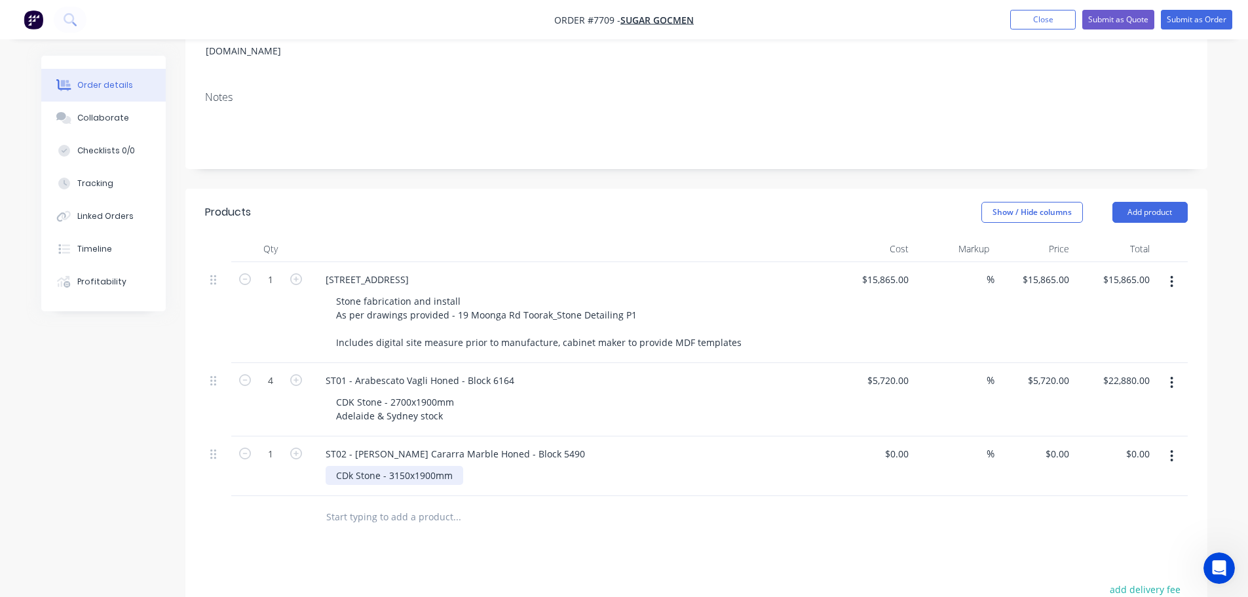
click at [457, 466] on div "CDk Stone - 3150x1900mm" at bounding box center [394, 475] width 138 height 19
click at [338, 398] on div "CDK Stone - 2700x1900mm [GEOGRAPHIC_DATA] & Sydney stock" at bounding box center [414, 408] width 179 height 33
click at [455, 466] on div "CDk Stone - 3150x1900mm" at bounding box center [394, 475] width 138 height 19
click at [883, 439] on div "$0.00" at bounding box center [874, 472] width 81 height 73
type input "$3,591.00"
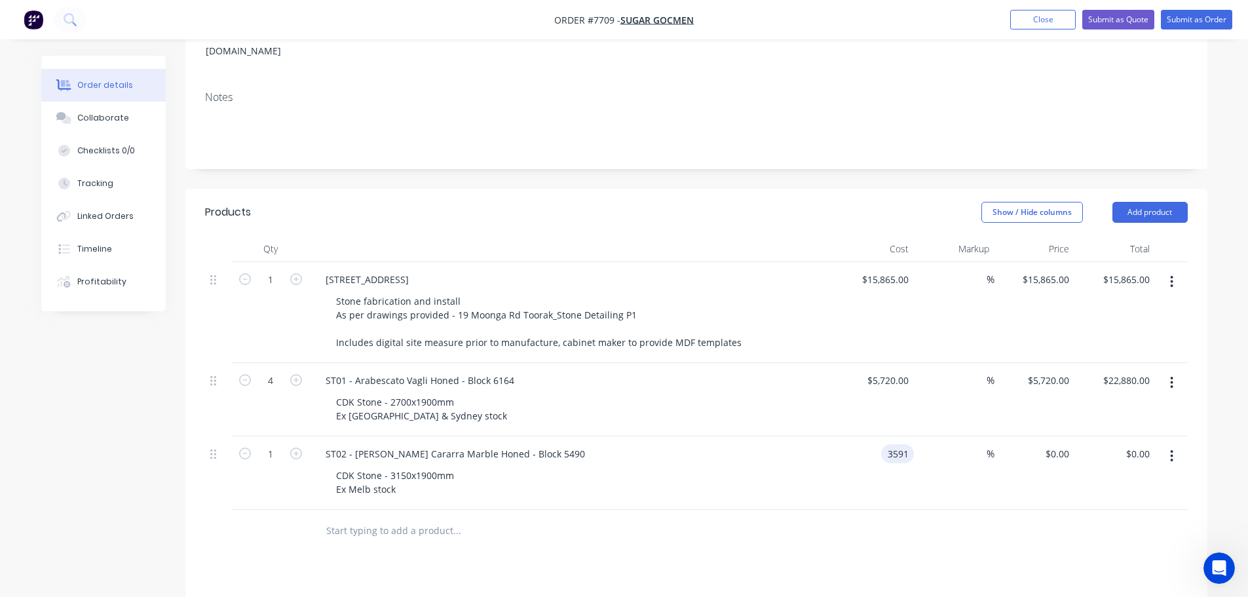
type input "$3,591.00"
click at [294, 447] on icon "button" at bounding box center [296, 453] width 12 height 12
type input "2"
type input "$7,182.00"
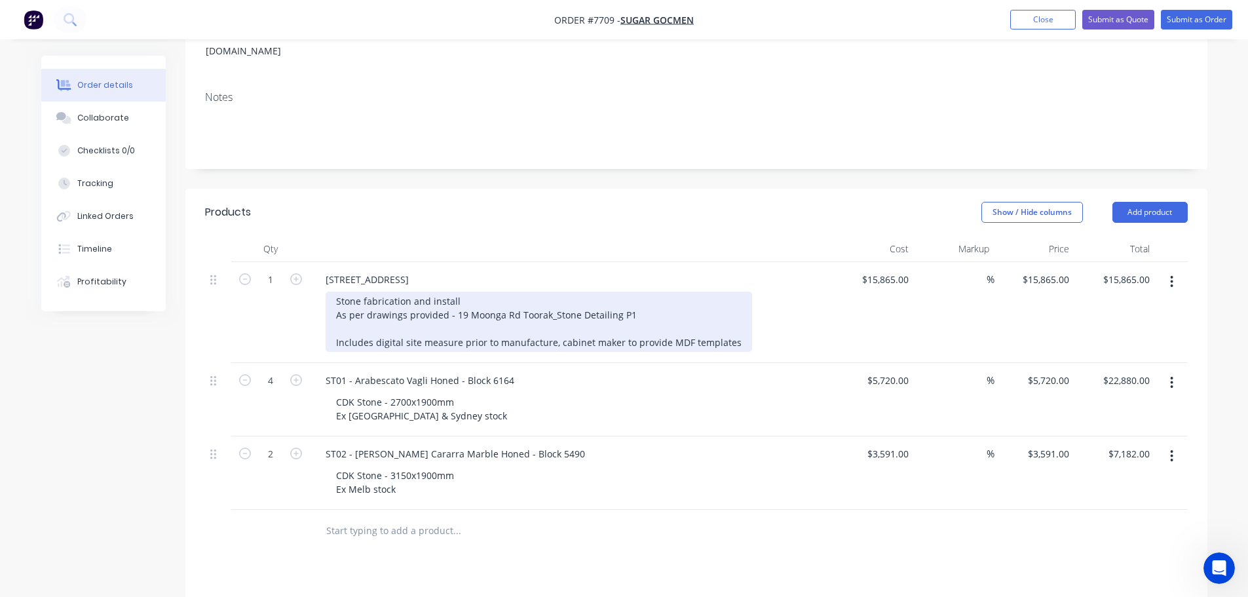
click at [729, 327] on div "Stone fabrication and install As per drawings provided - 19 Moonga Rd Toorak_St…" at bounding box center [538, 321] width 426 height 60
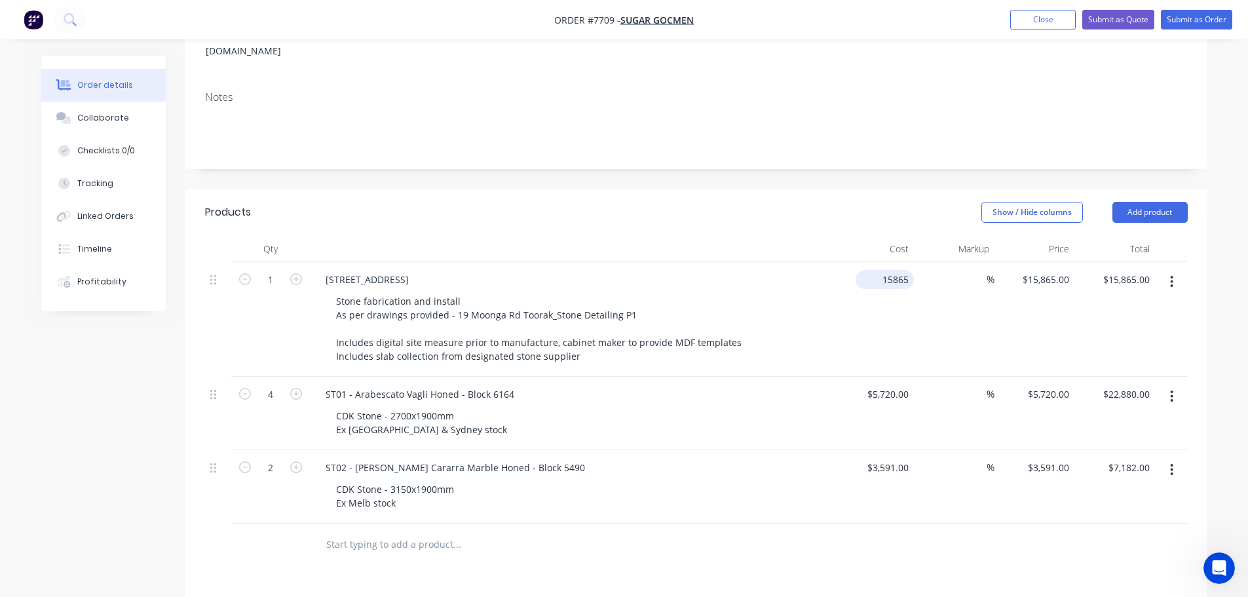
click at [882, 270] on input "15865" at bounding box center [887, 279] width 53 height 19
type input "$15,985.00"
click at [1113, 19] on button "Submit as Quote" at bounding box center [1118, 20] width 72 height 20
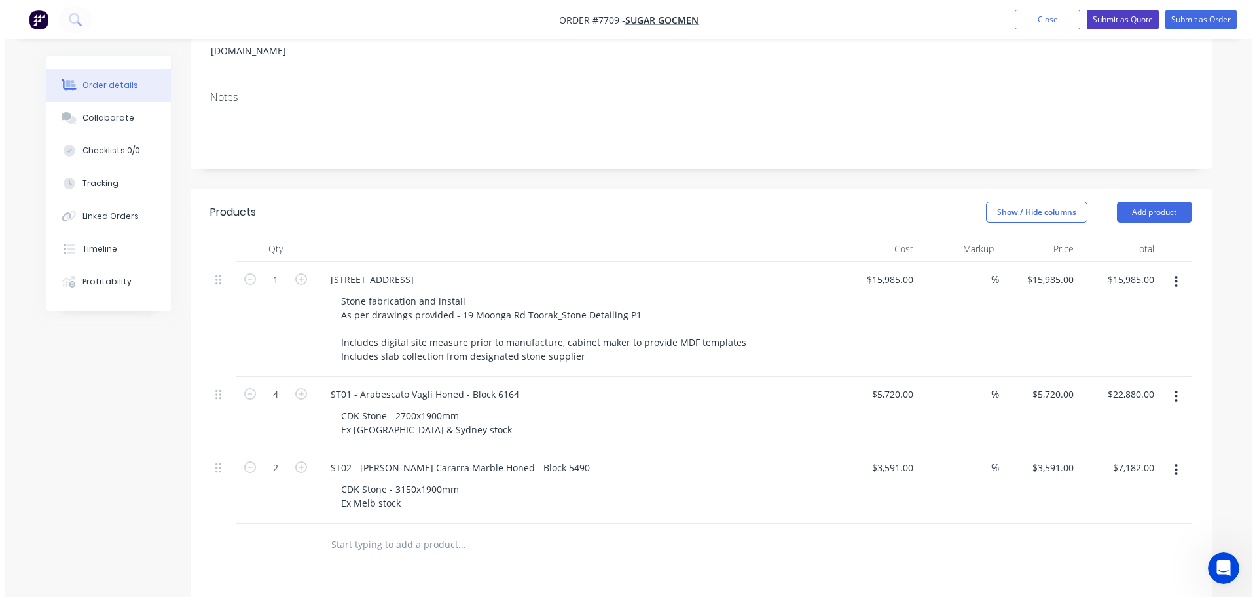
scroll to position [0, 0]
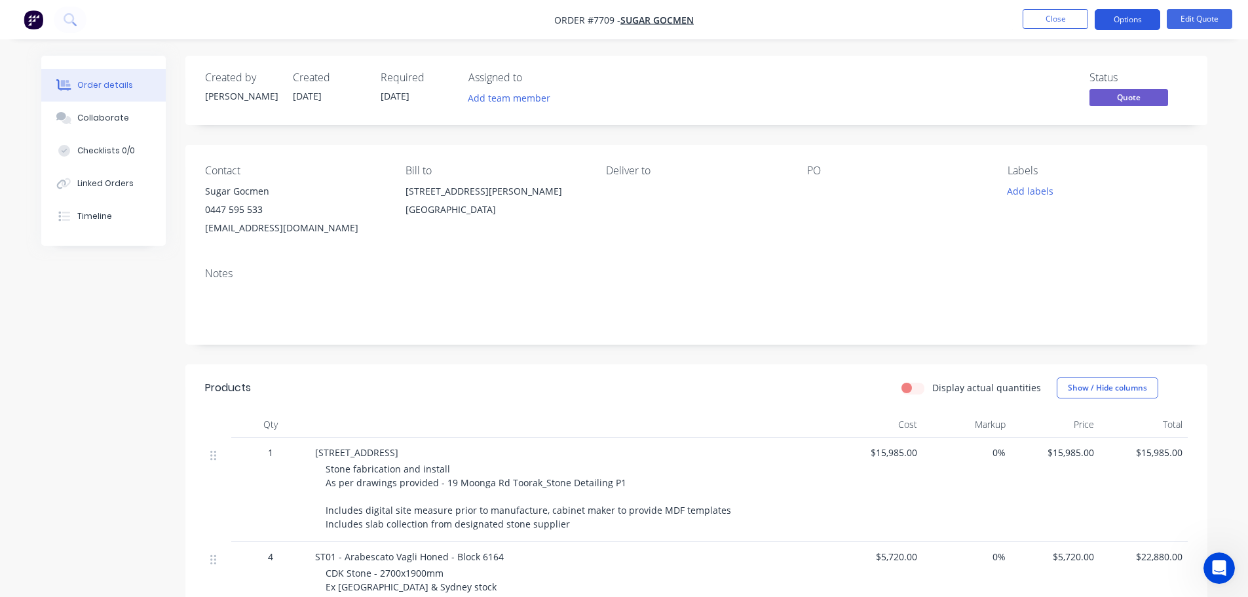
click at [1121, 18] on button "Options" at bounding box center [1126, 19] width 65 height 21
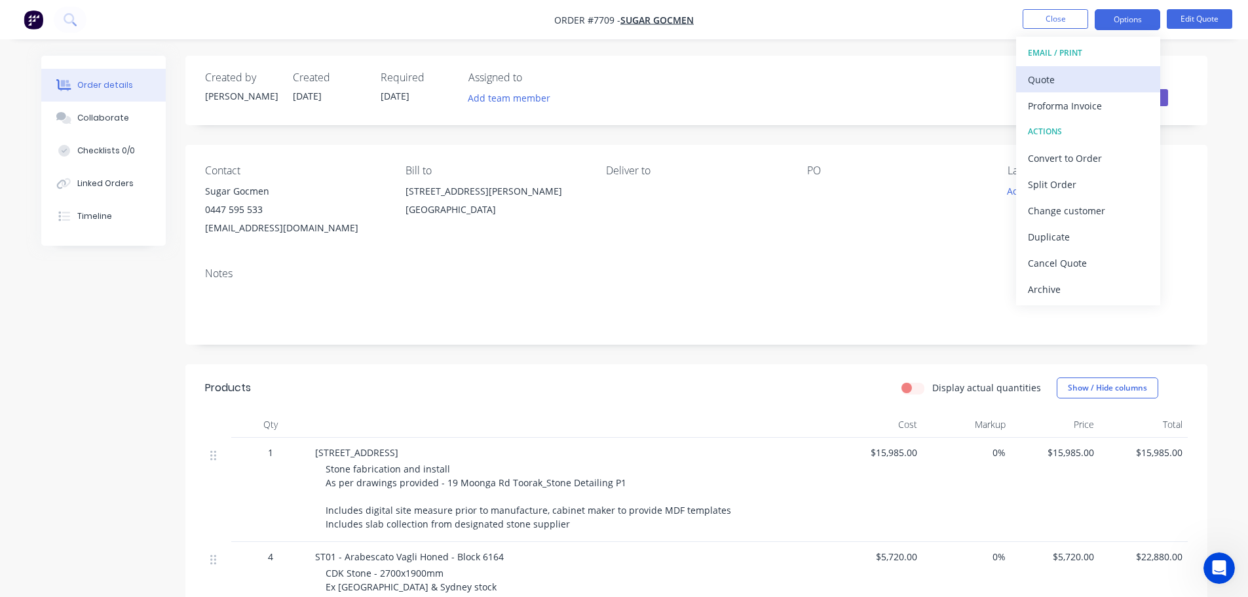
click at [1063, 83] on div "Quote" at bounding box center [1088, 79] width 121 height 19
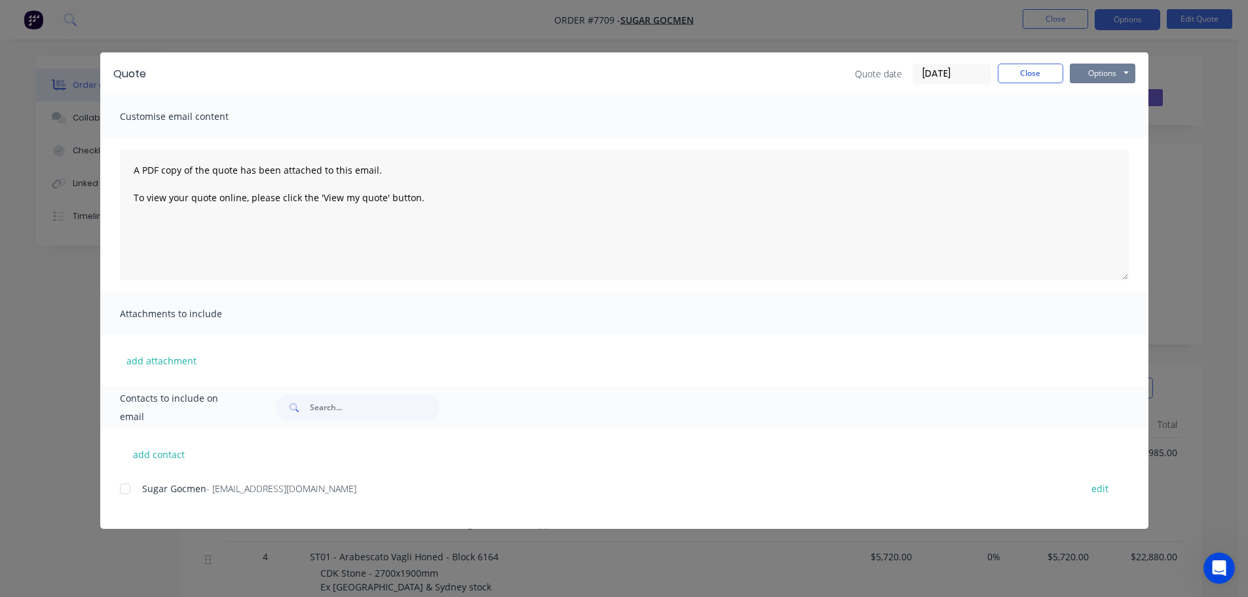
click at [1100, 71] on button "Options" at bounding box center [1101, 74] width 65 height 20
click at [1107, 92] on button "Preview" at bounding box center [1111, 97] width 84 height 22
click at [1047, 70] on button "Close" at bounding box center [1029, 74] width 65 height 20
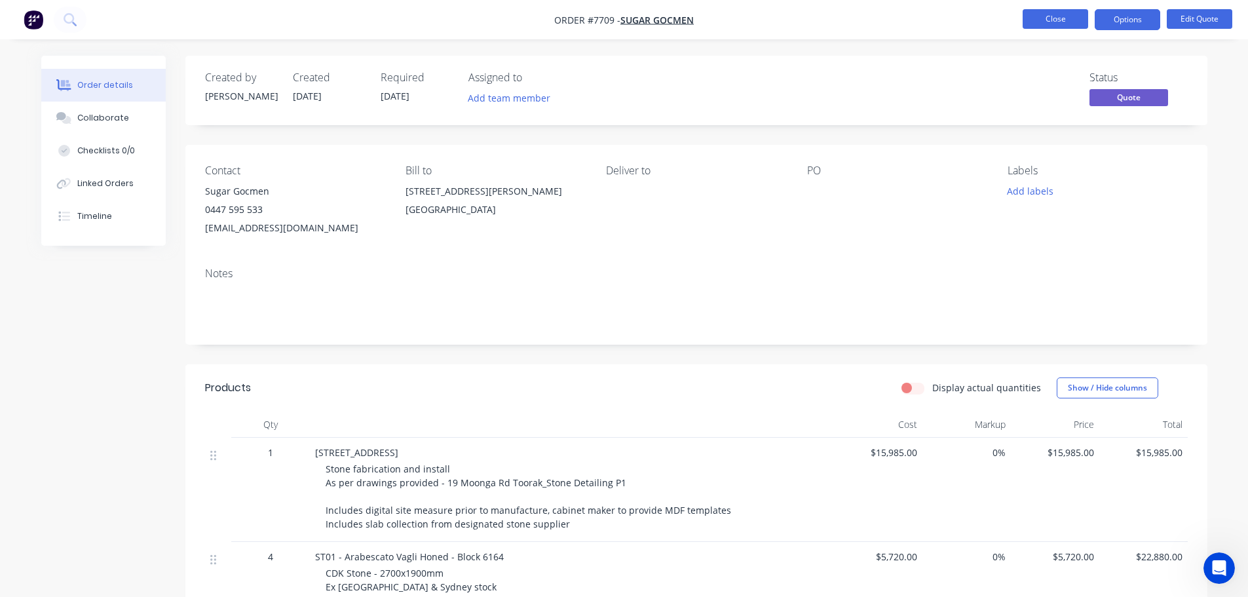
click at [1055, 14] on button "Close" at bounding box center [1054, 19] width 65 height 20
